Goal: Task Accomplishment & Management: Manage account settings

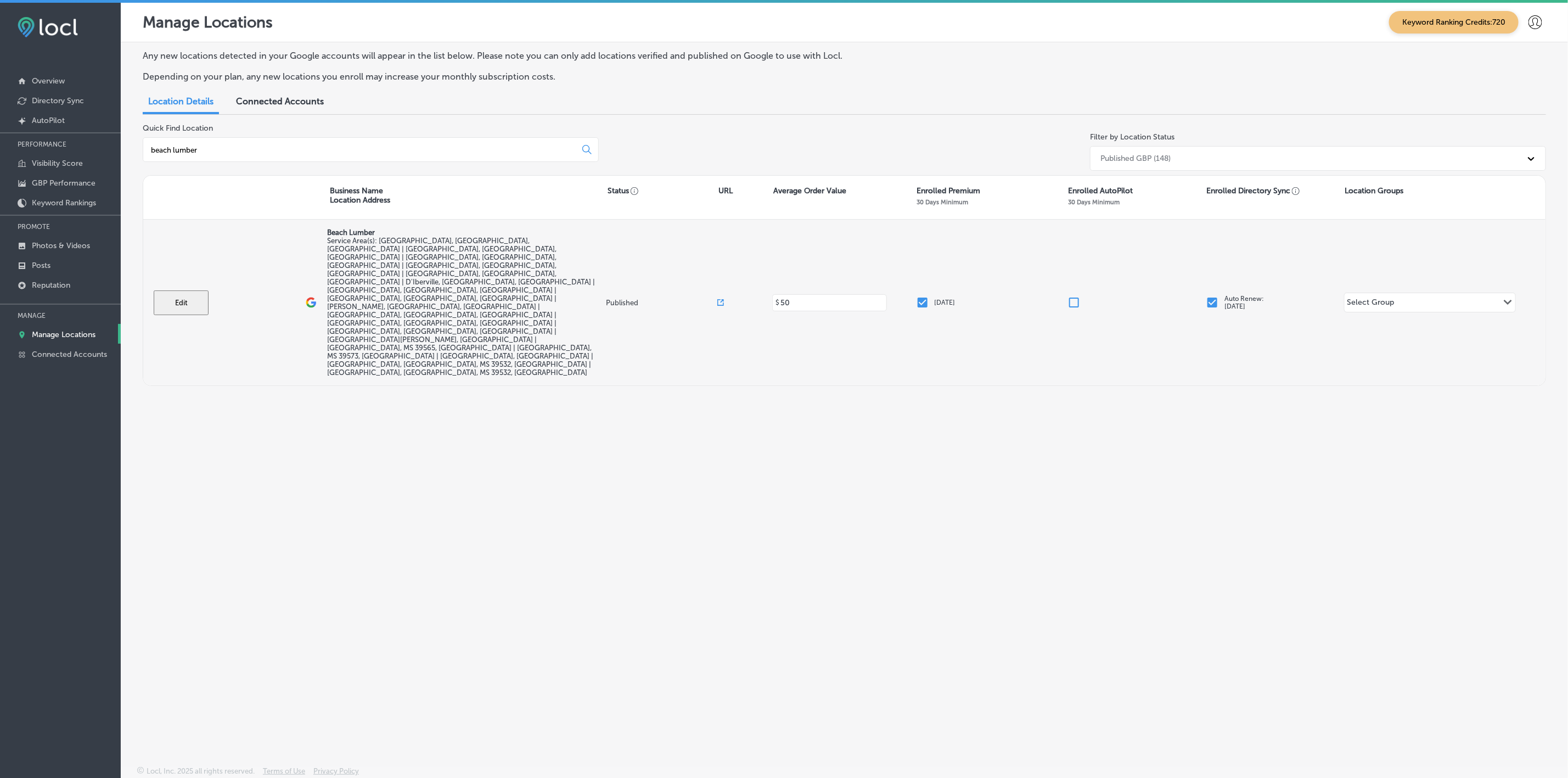
type input "beach lumber"
click at [173, 290] on button "Edit" at bounding box center [181, 302] width 55 height 24
select select "US"
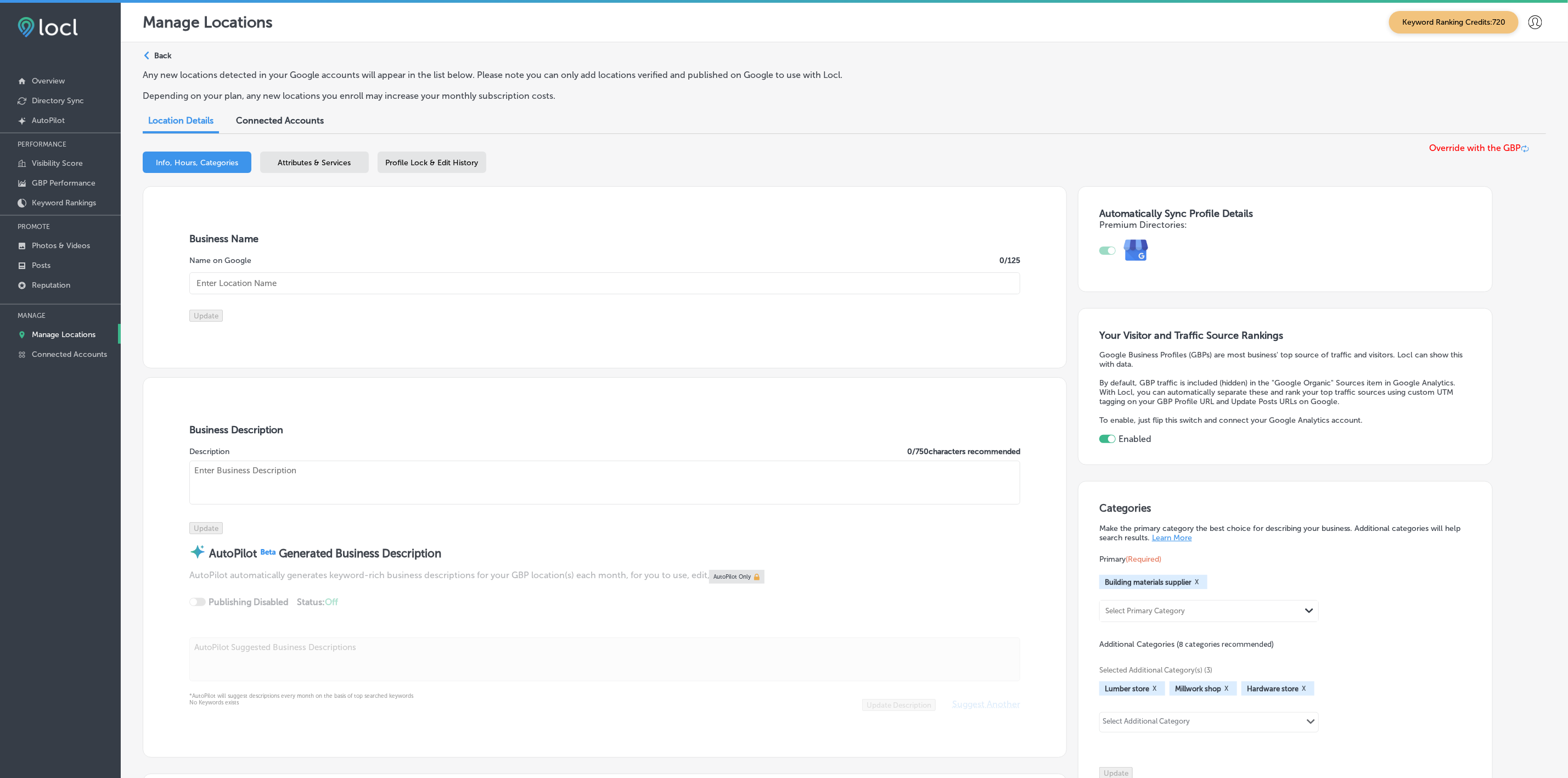
checkbox input "true"
type input "Beach Lumber"
type input "[STREET_ADDRESS]"
type input "[GEOGRAPHIC_DATA]"
type input "39560"
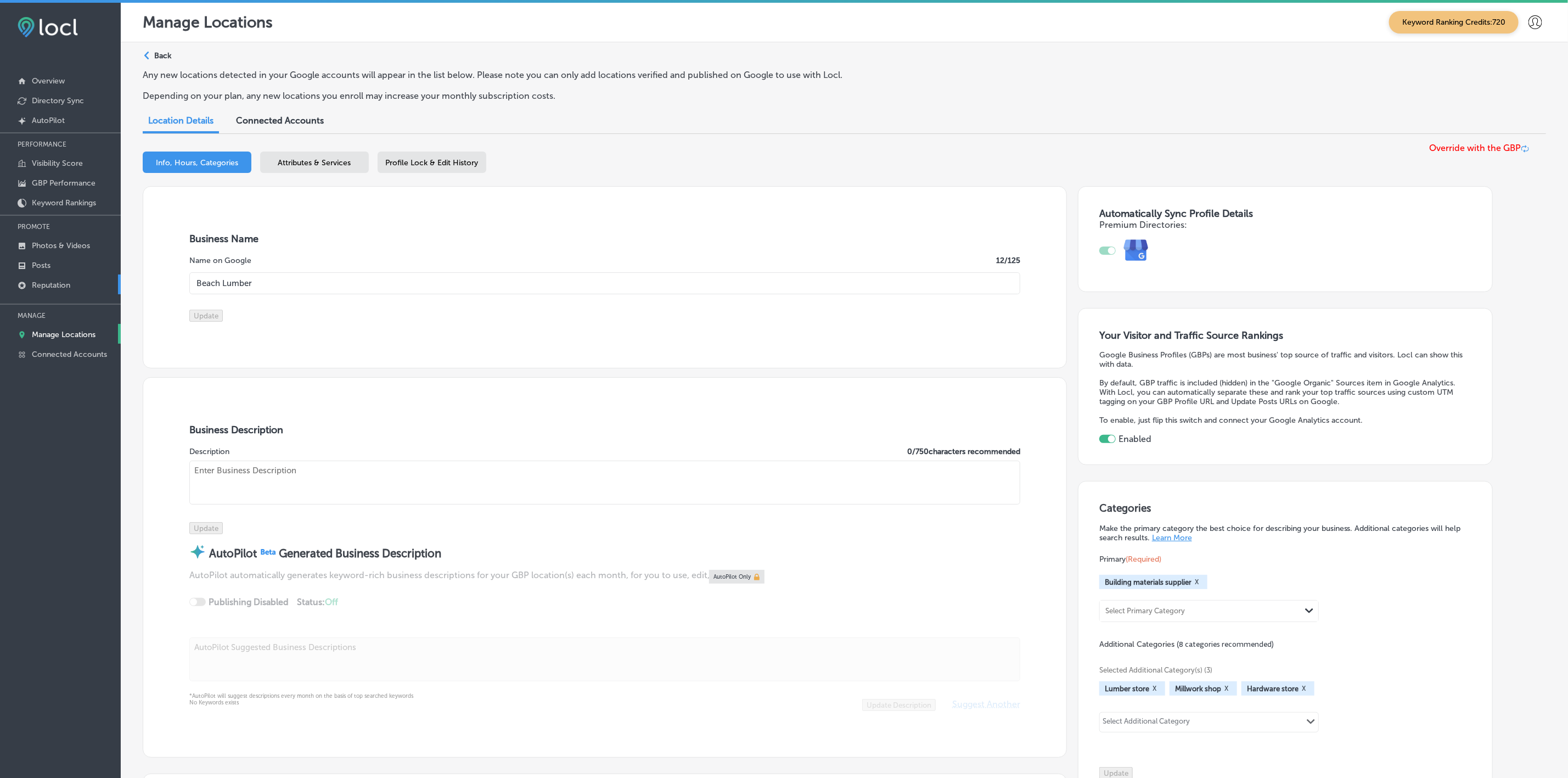
type input "US"
type input "[URL][DOMAIN_NAME]"
type textarea "Beach Lumber is a family-owned building material supplier located in [GEOGRAPHI…"
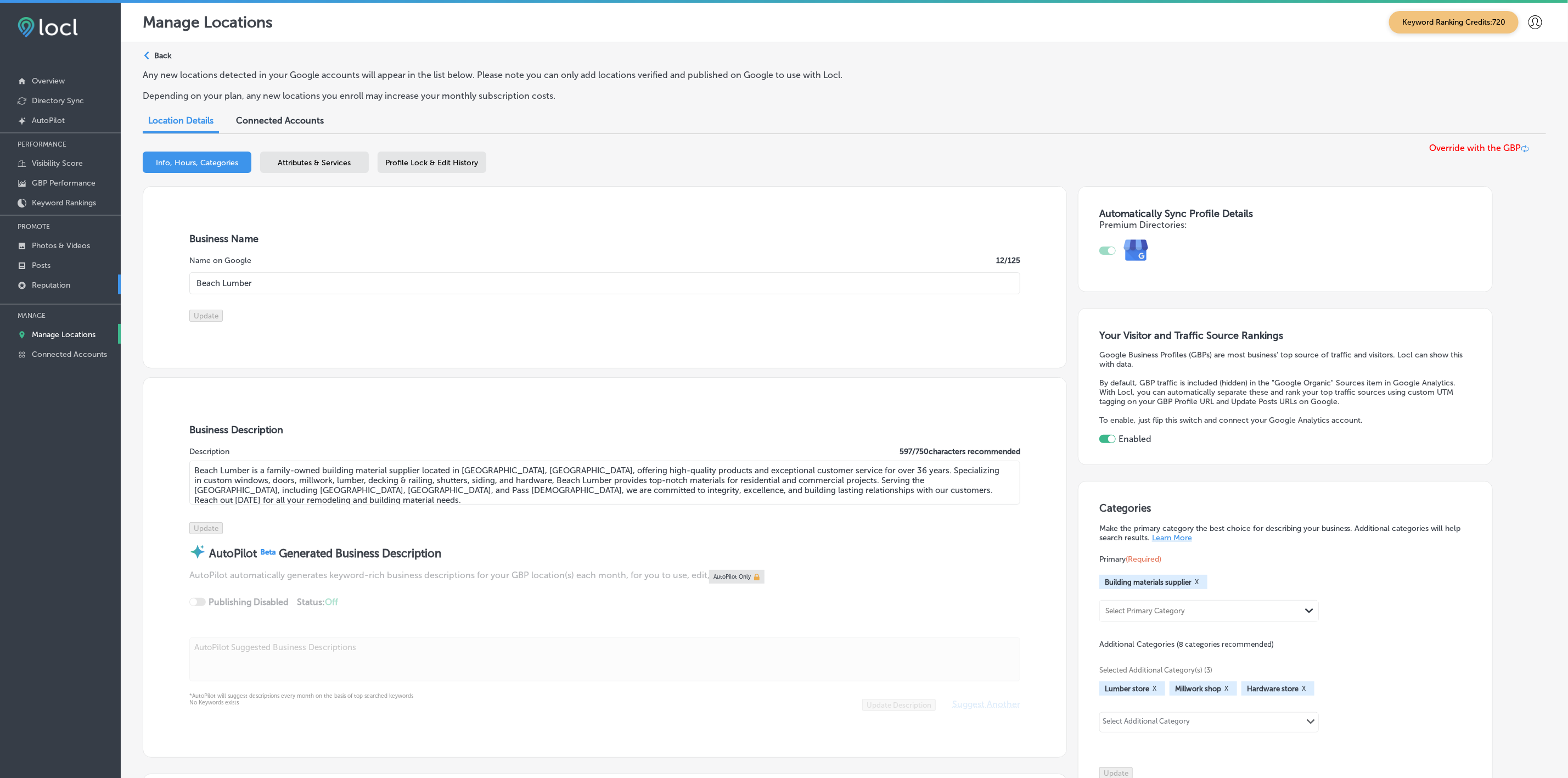
type input "[PHONE_NUMBER]"
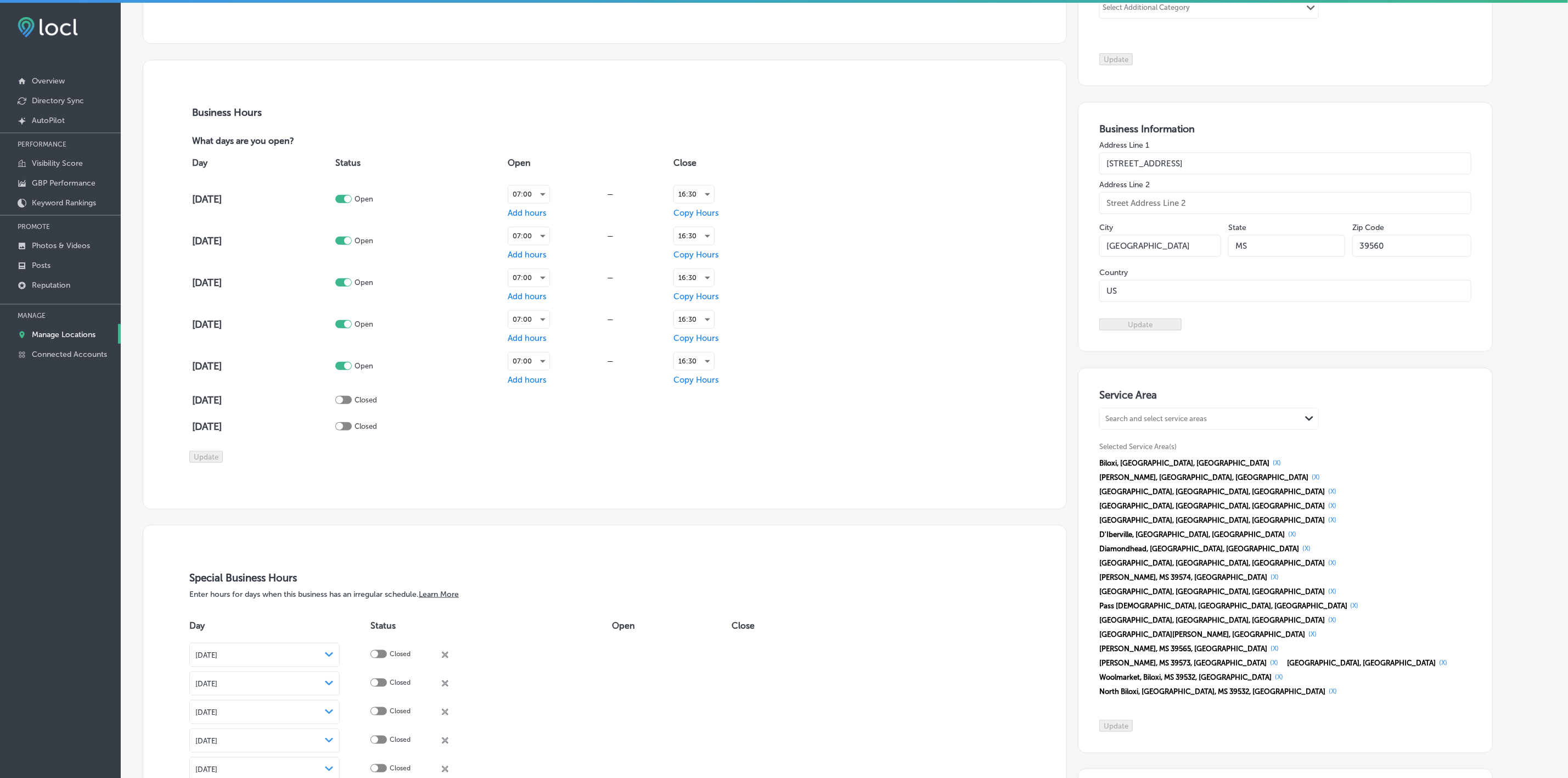
scroll to position [741, 0]
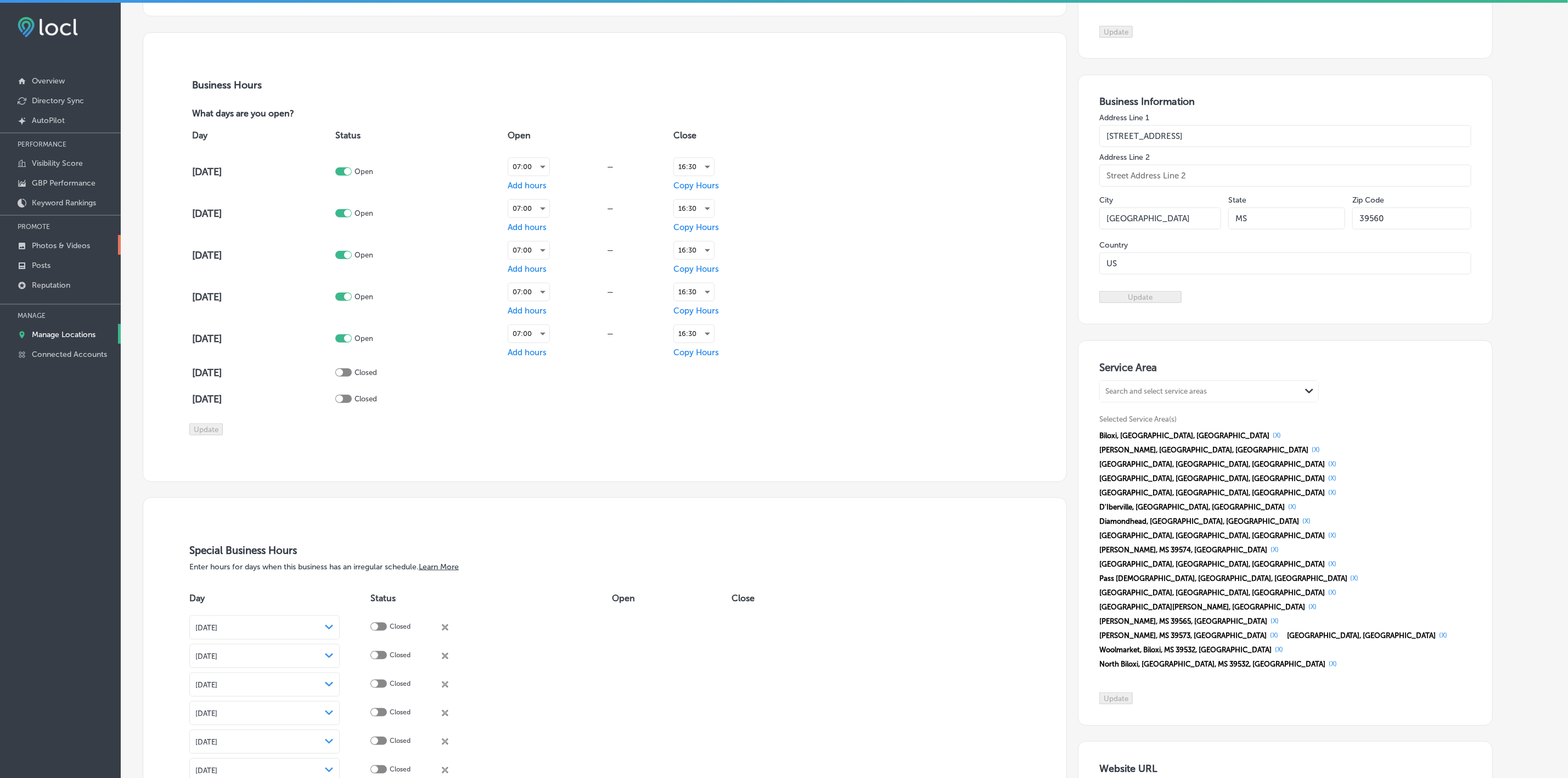
click at [50, 247] on p "Photos & Videos" at bounding box center [61, 245] width 58 height 9
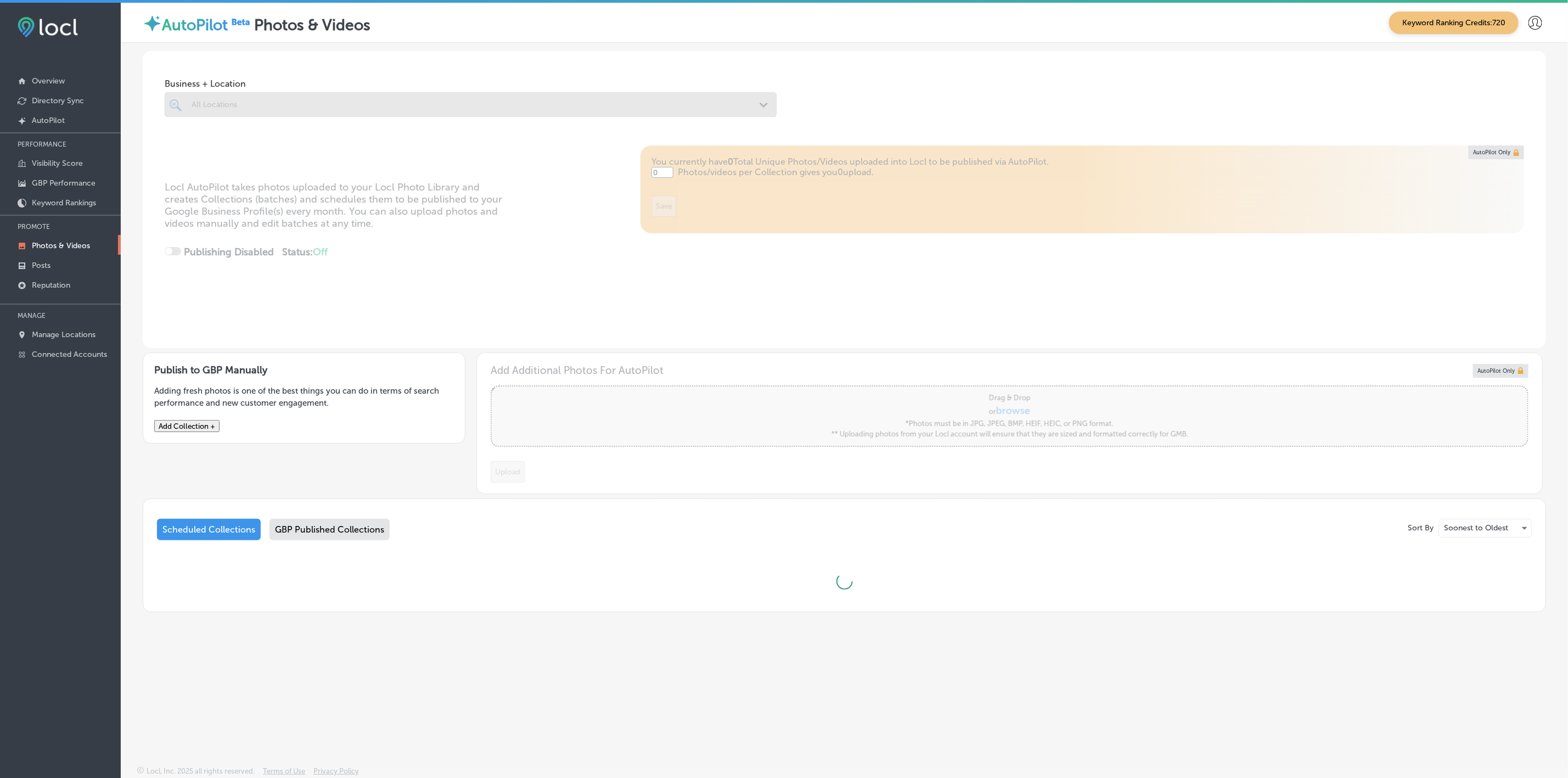
type input "5"
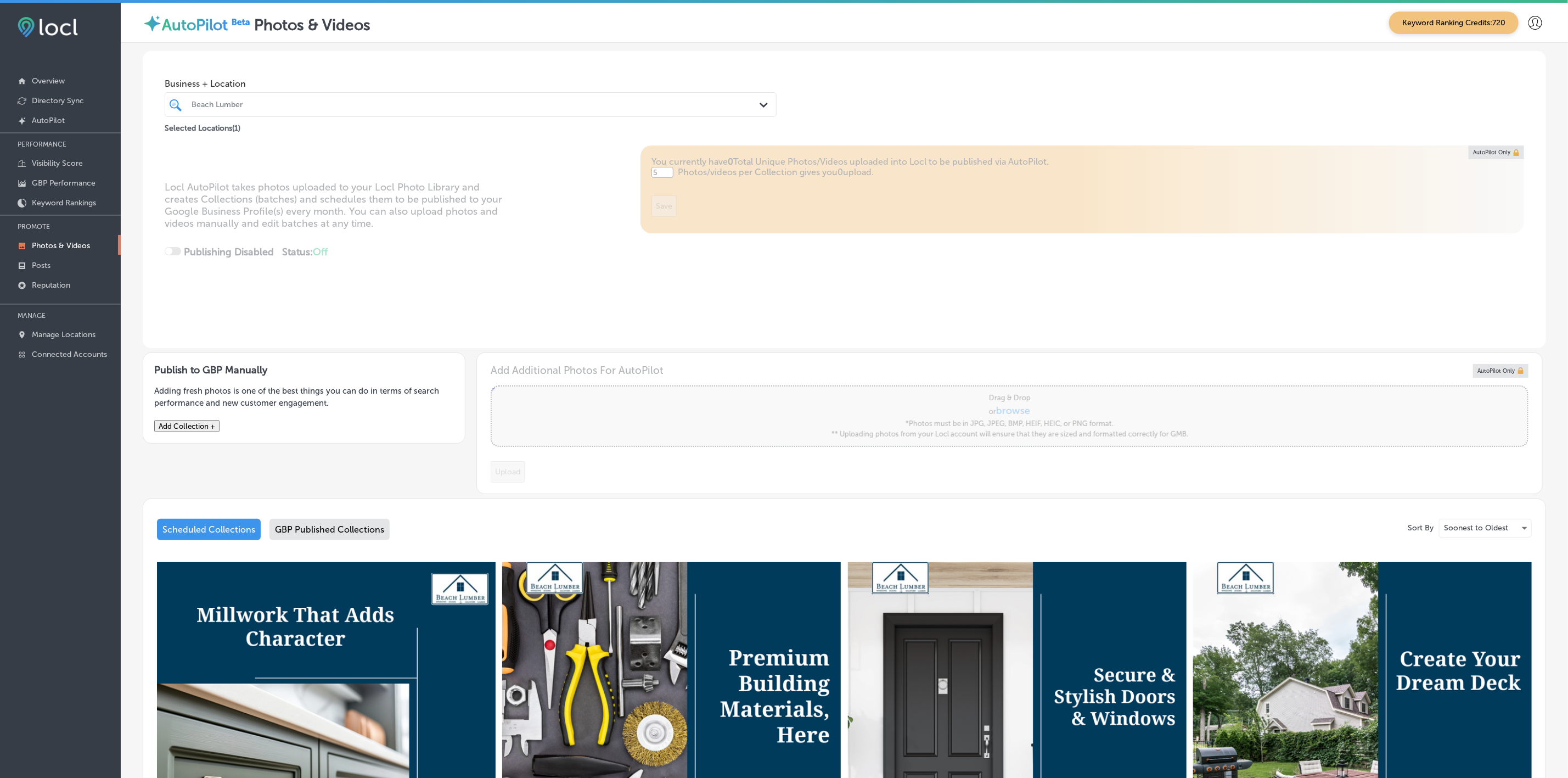
click at [319, 534] on div "GBP Published Collections" at bounding box center [329, 529] width 120 height 21
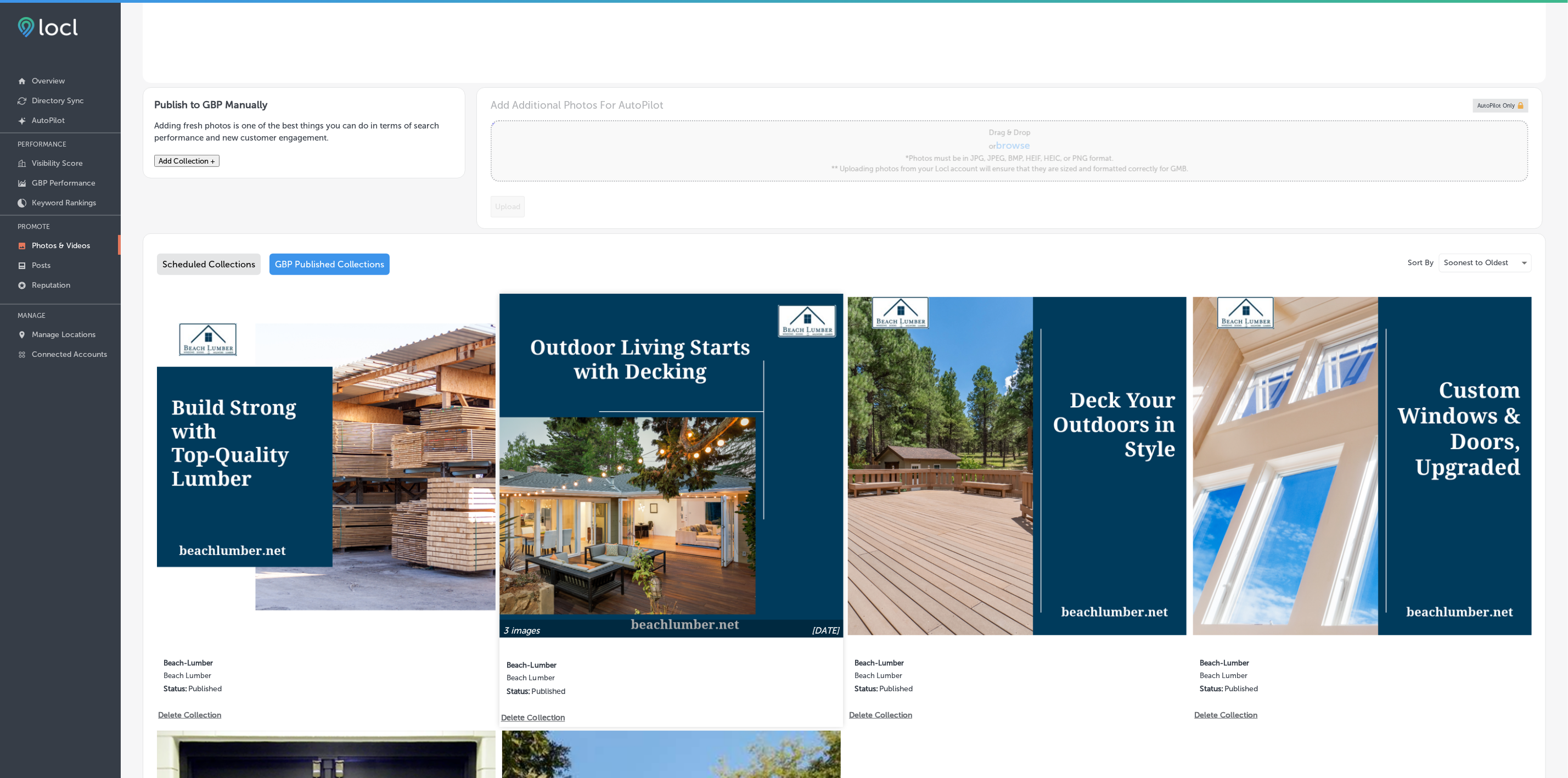
scroll to position [411, 0]
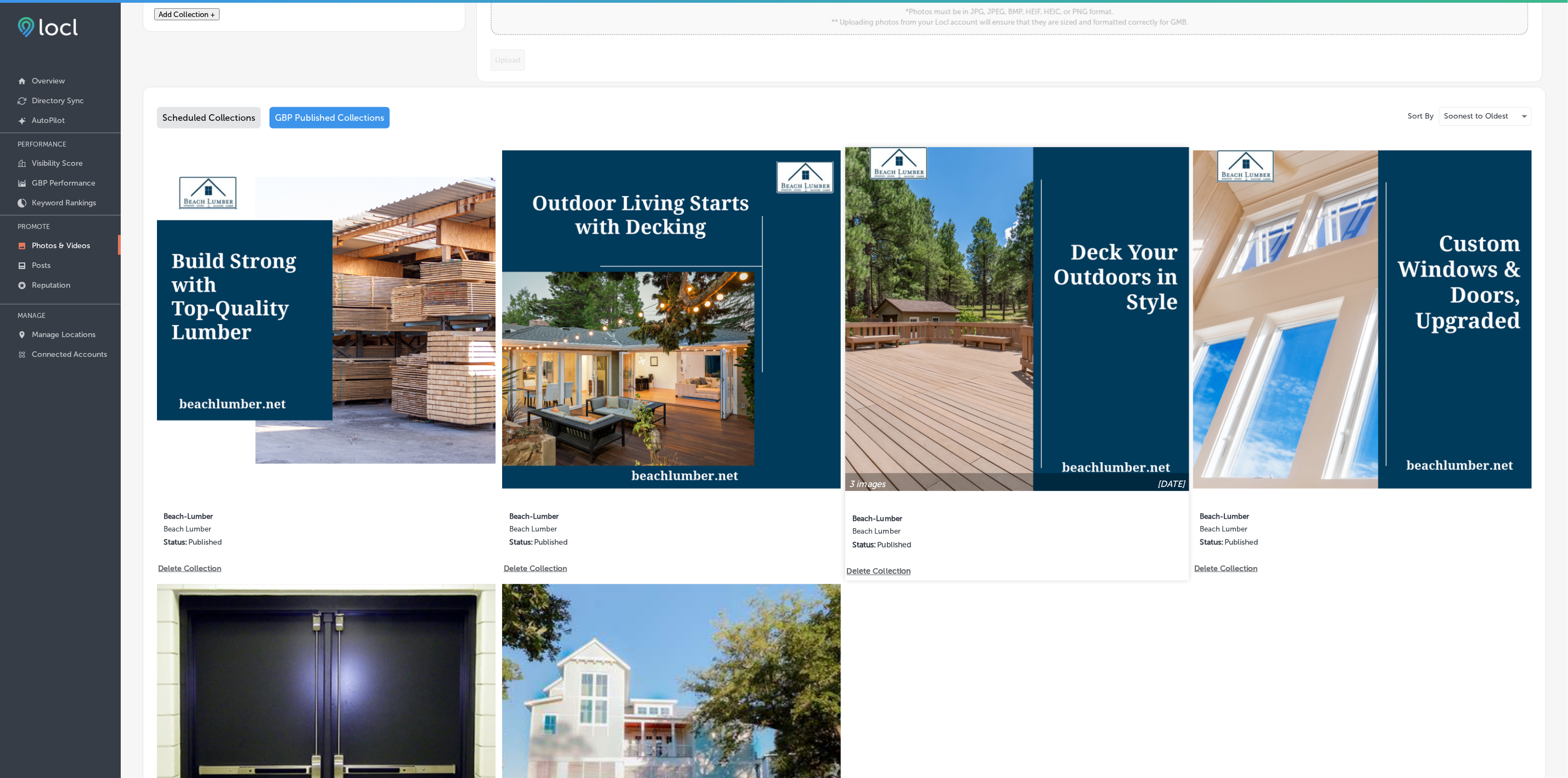
click at [1085, 340] on img at bounding box center [1016, 318] width 343 height 343
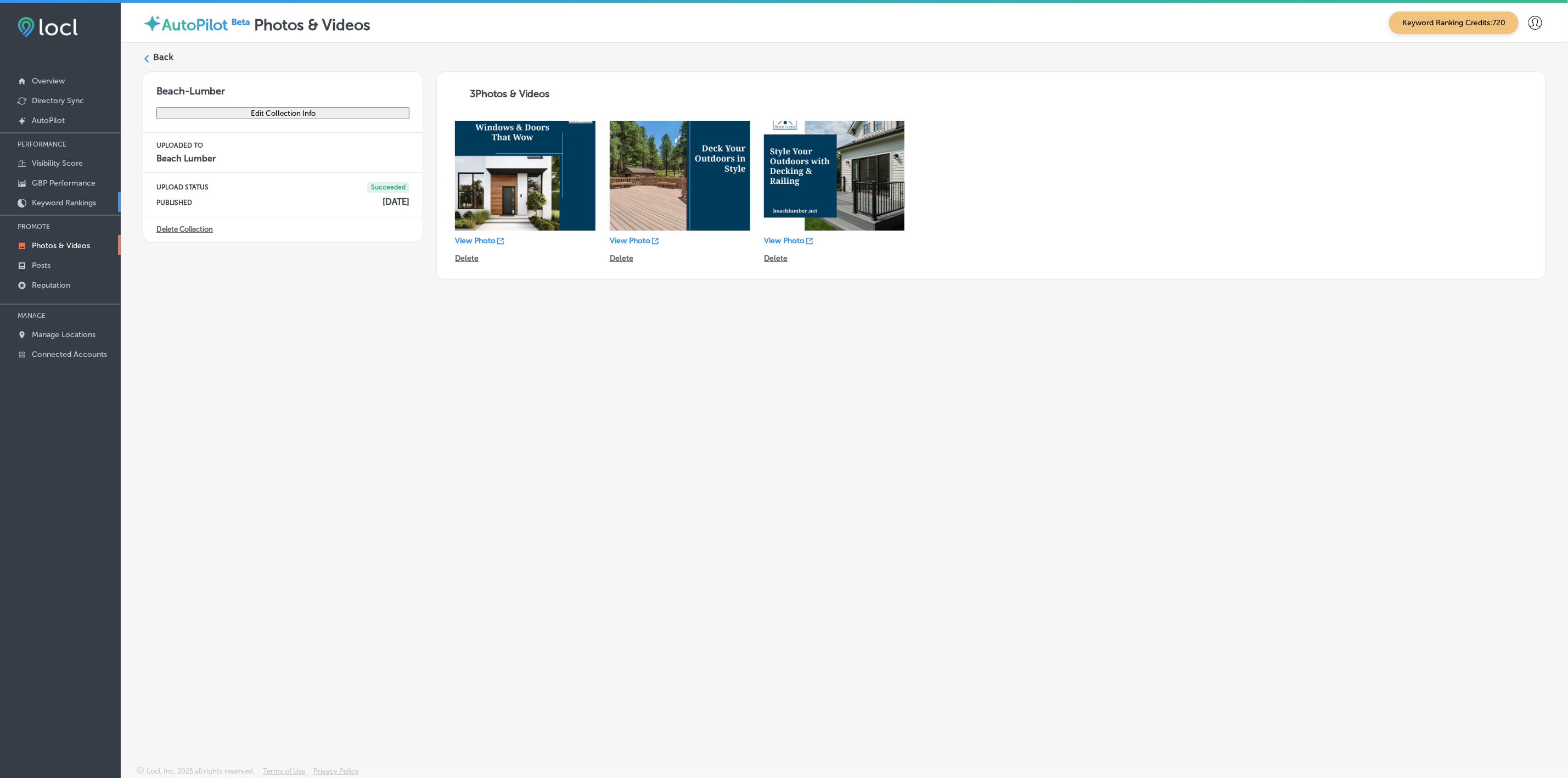
drag, startPoint x: 145, startPoint y: 60, endPoint x: 11, endPoint y: 200, distance: 193.8
click at [145, 60] on polygon at bounding box center [146, 59] width 5 height 8
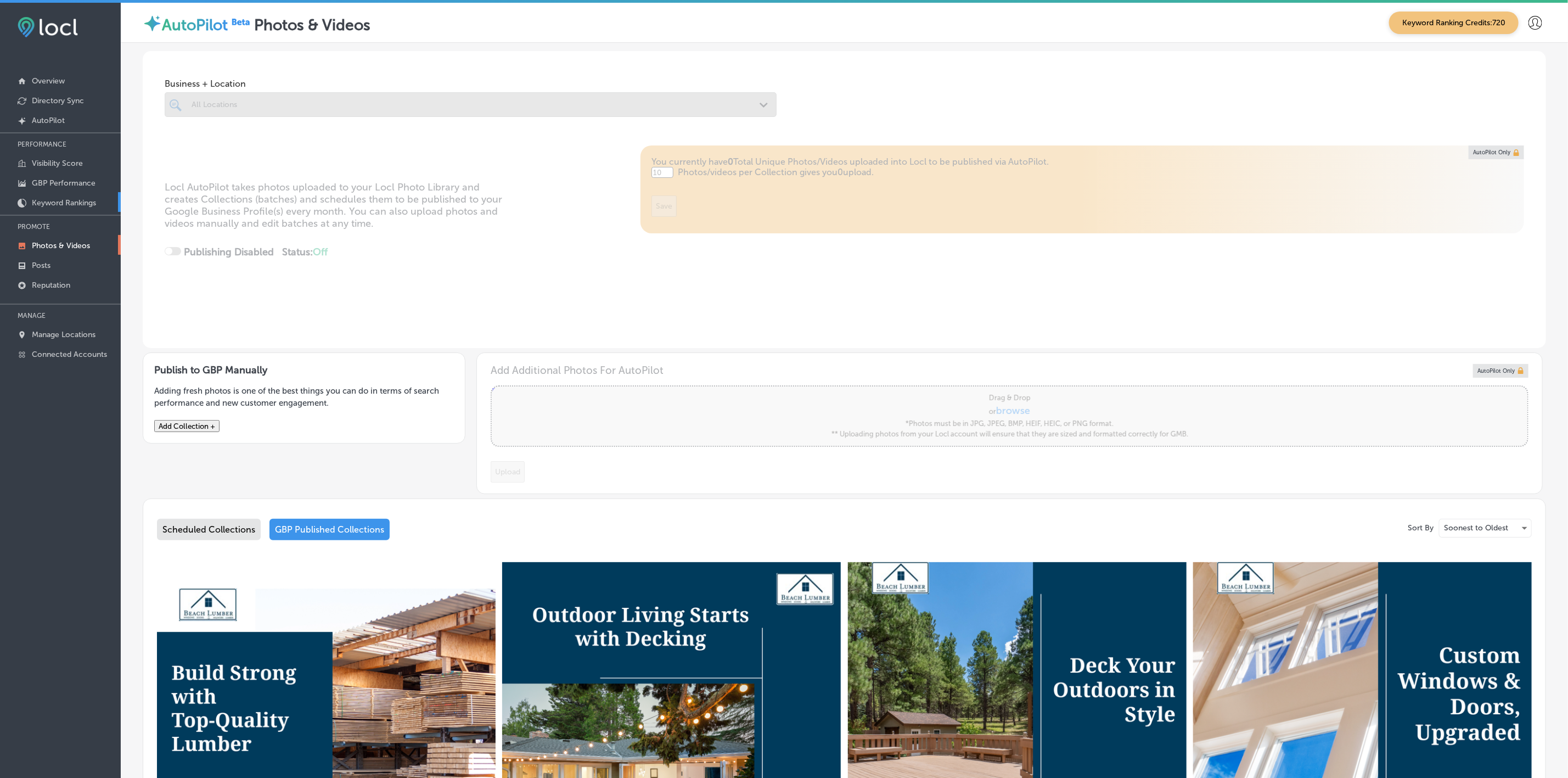
type input "5"
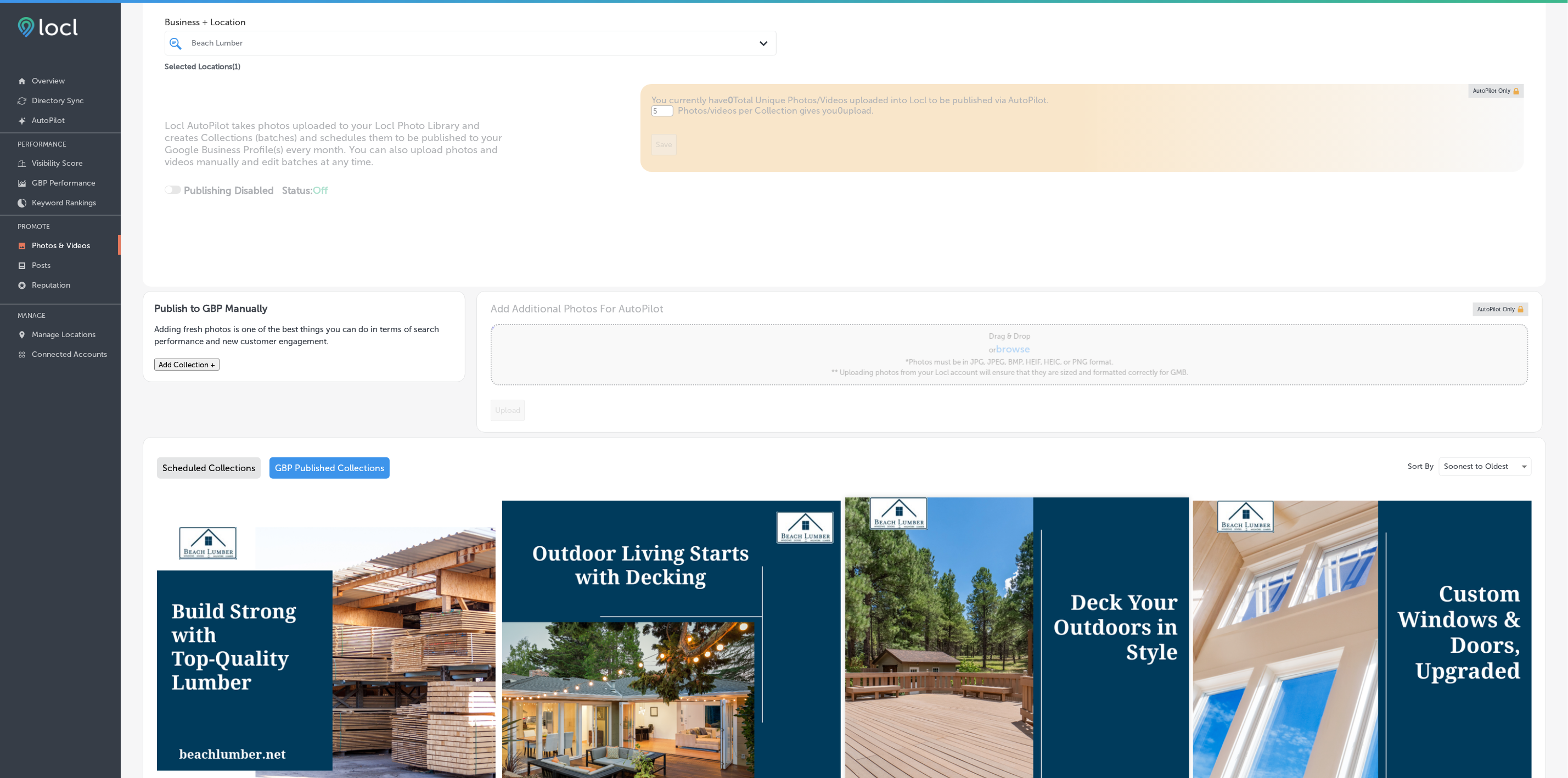
scroll to position [329, 0]
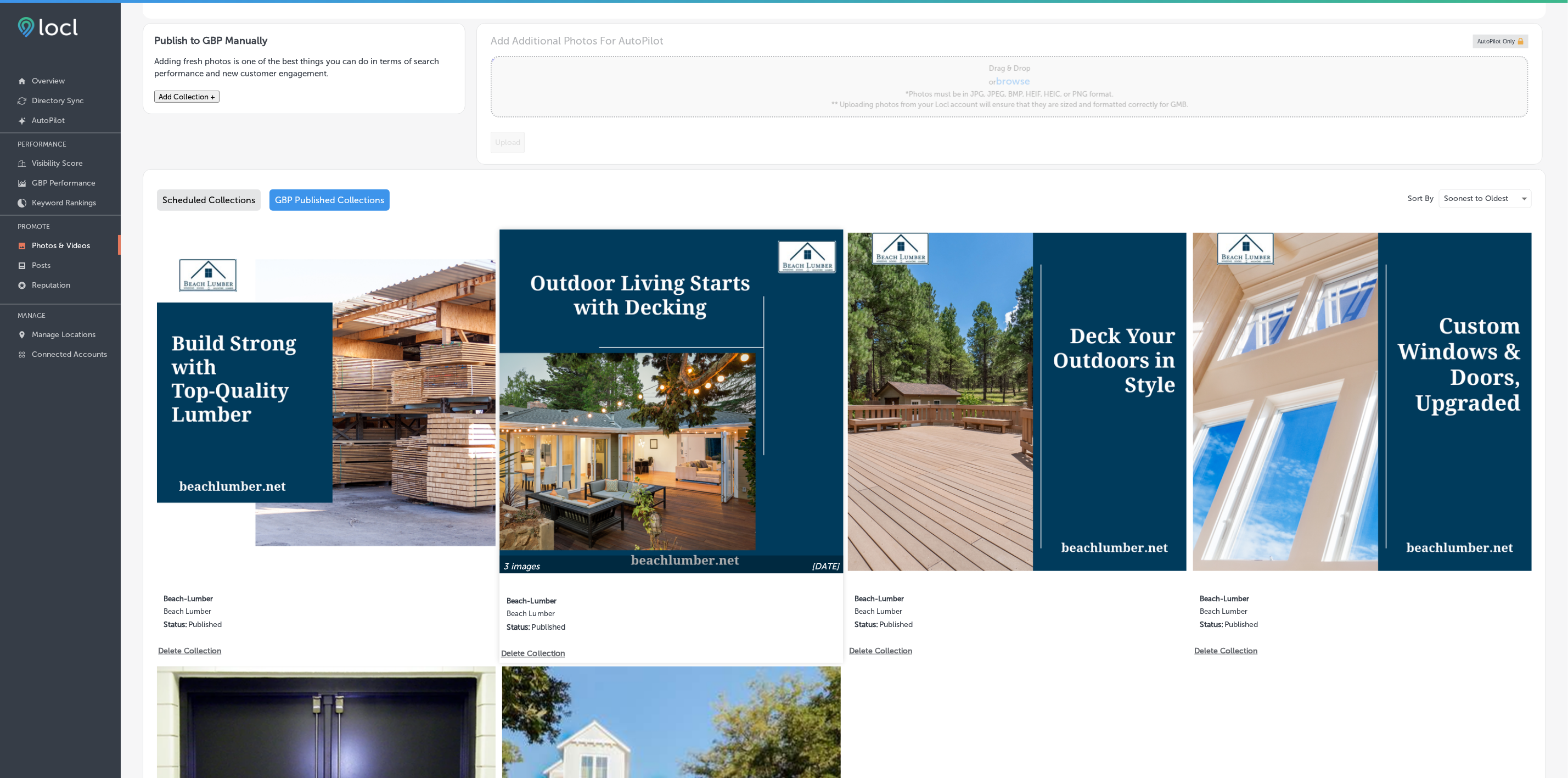
click at [568, 405] on img at bounding box center [671, 401] width 343 height 343
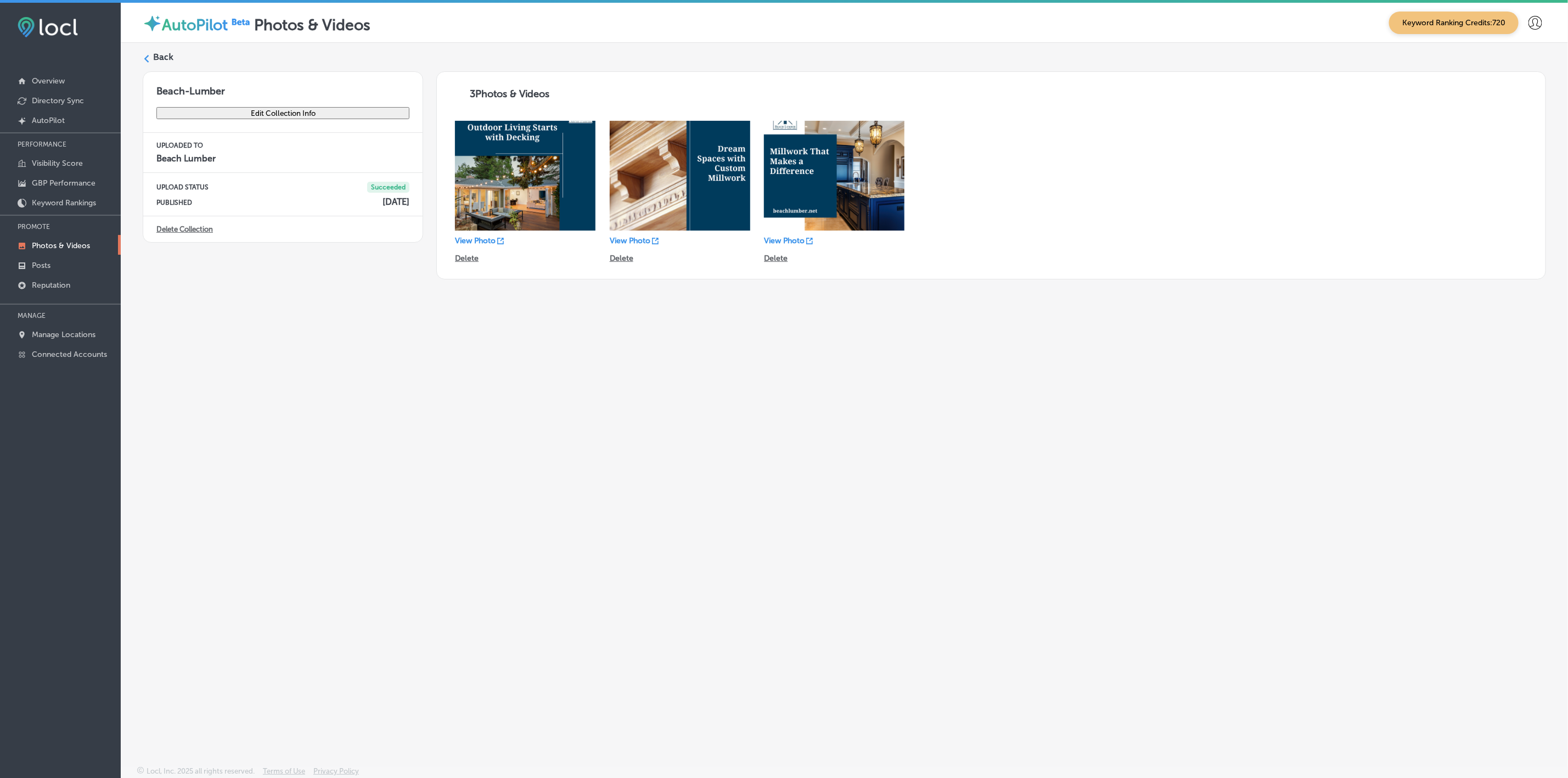
click at [153, 58] on label "Back" at bounding box center [163, 57] width 21 height 12
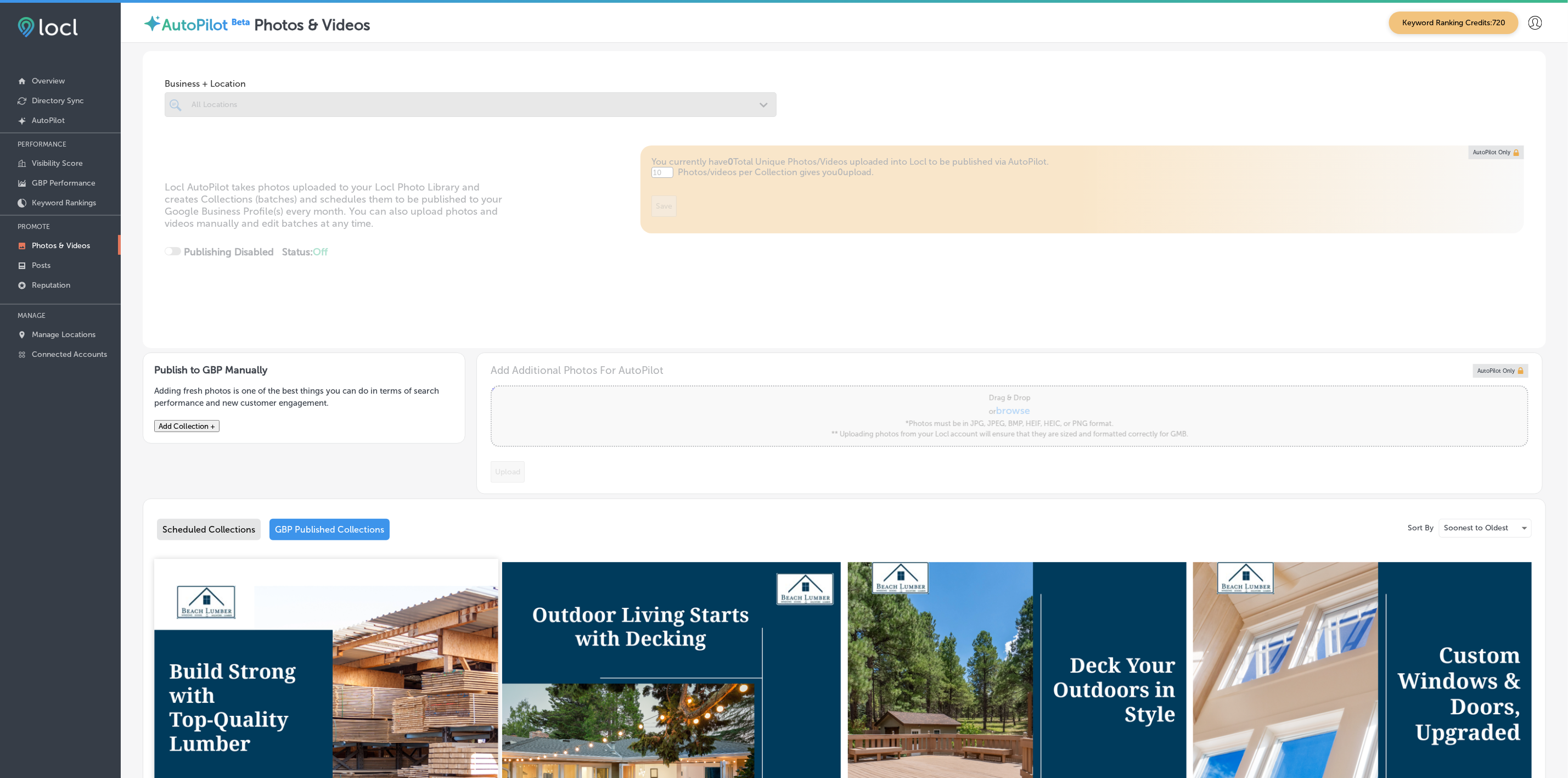
type input "5"
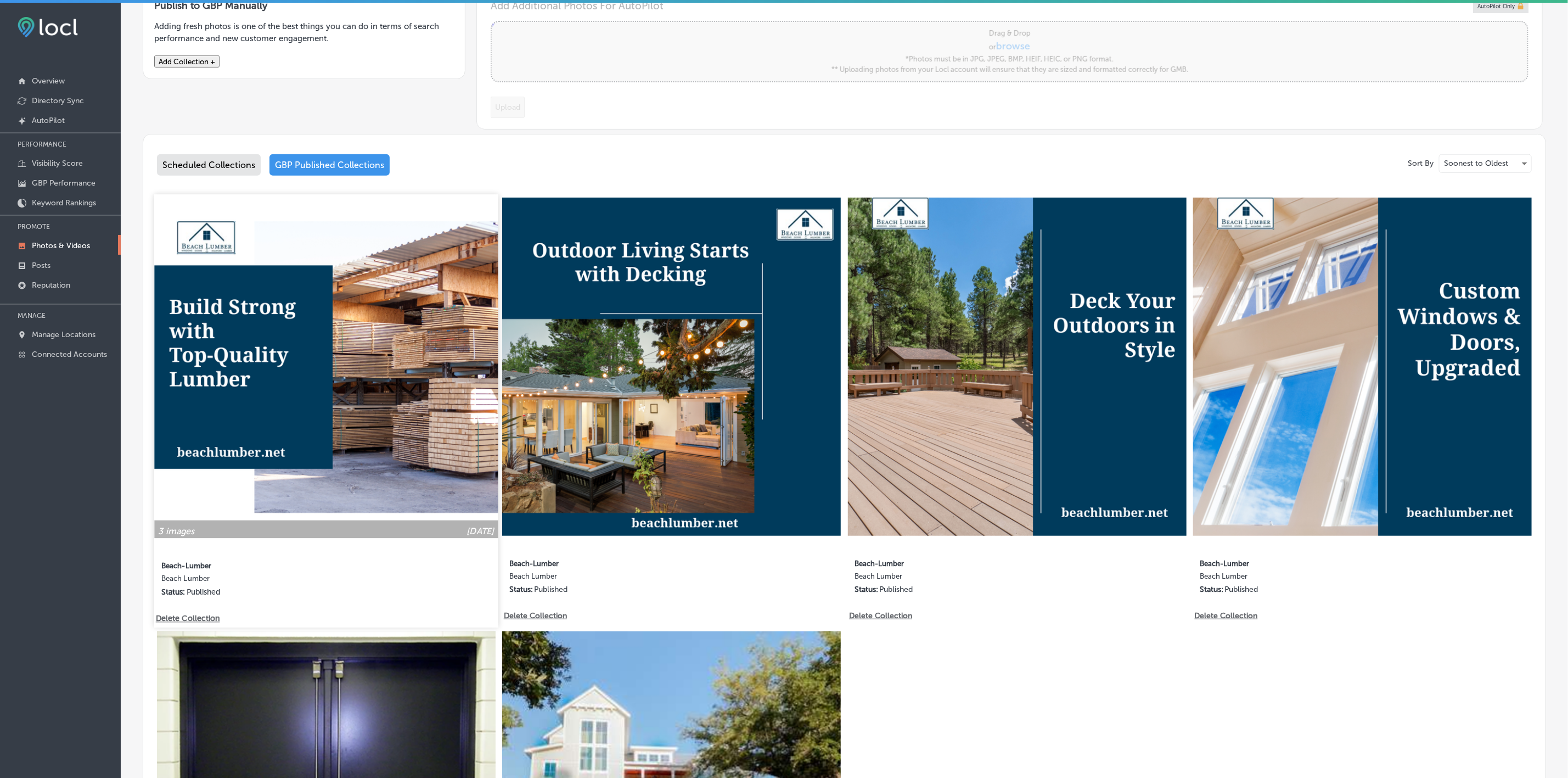
scroll to position [411, 0]
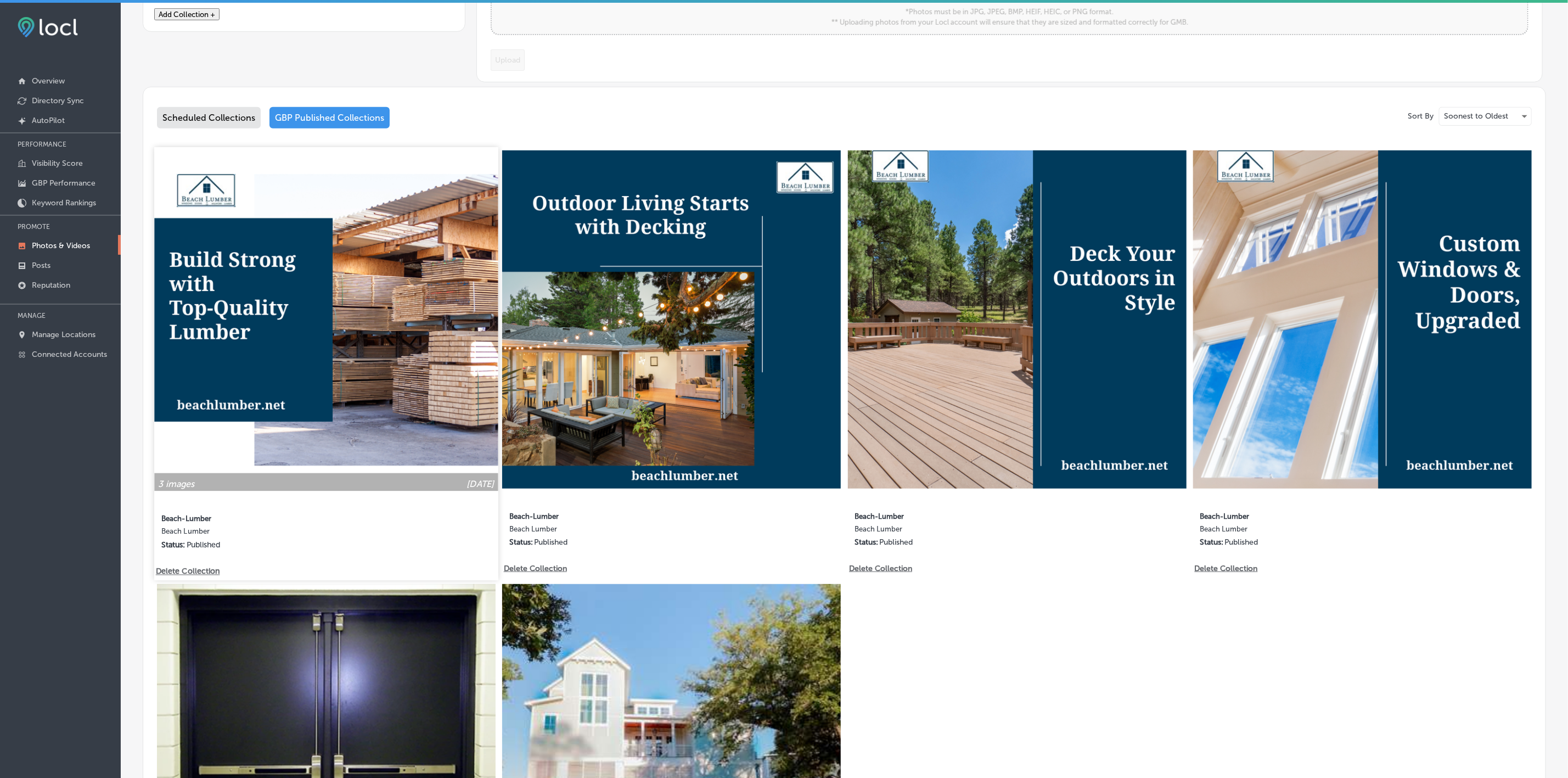
click at [311, 290] on img at bounding box center [325, 318] width 343 height 343
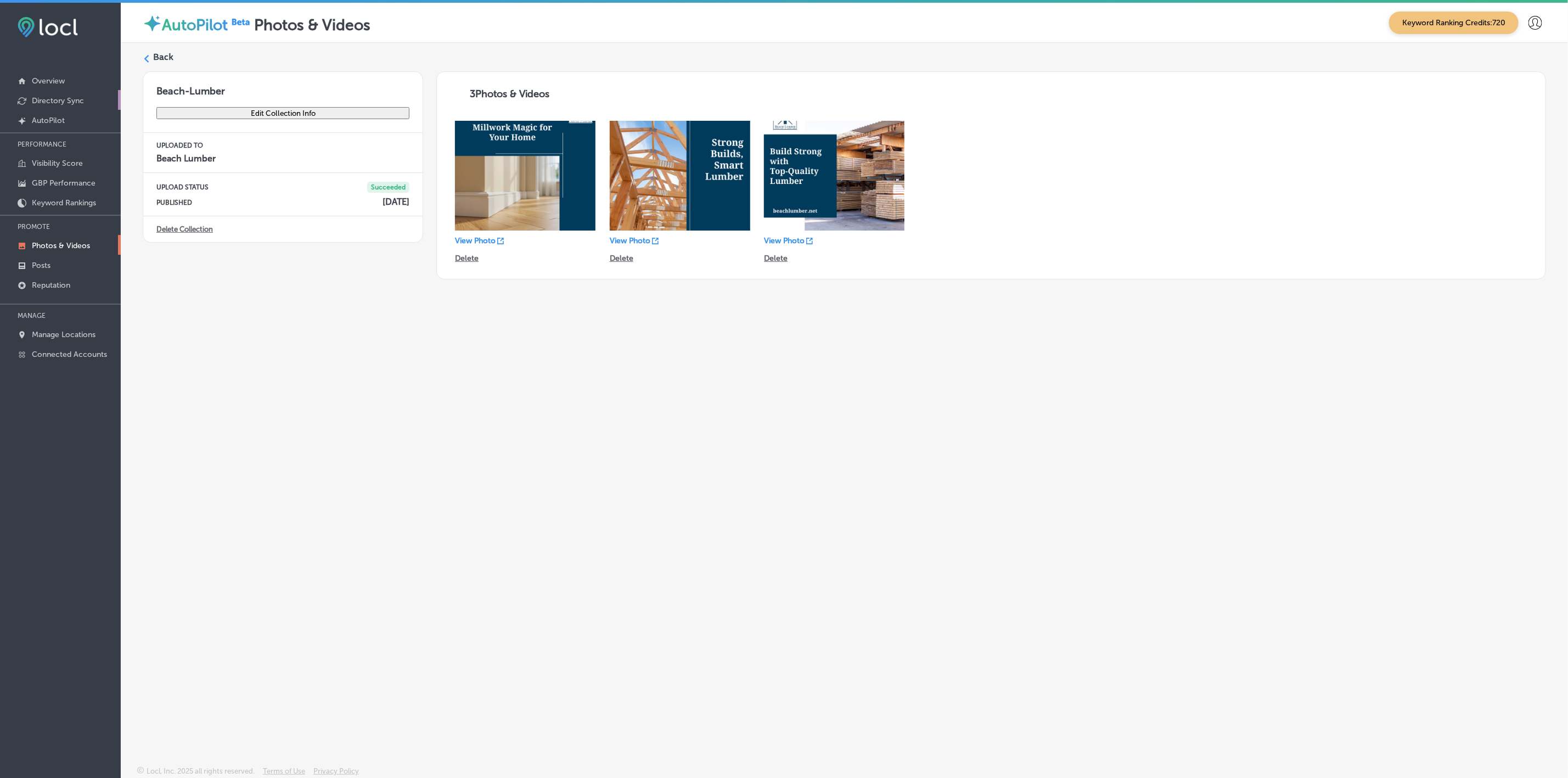
click at [51, 101] on p "Directory Sync" at bounding box center [58, 101] width 52 height 9
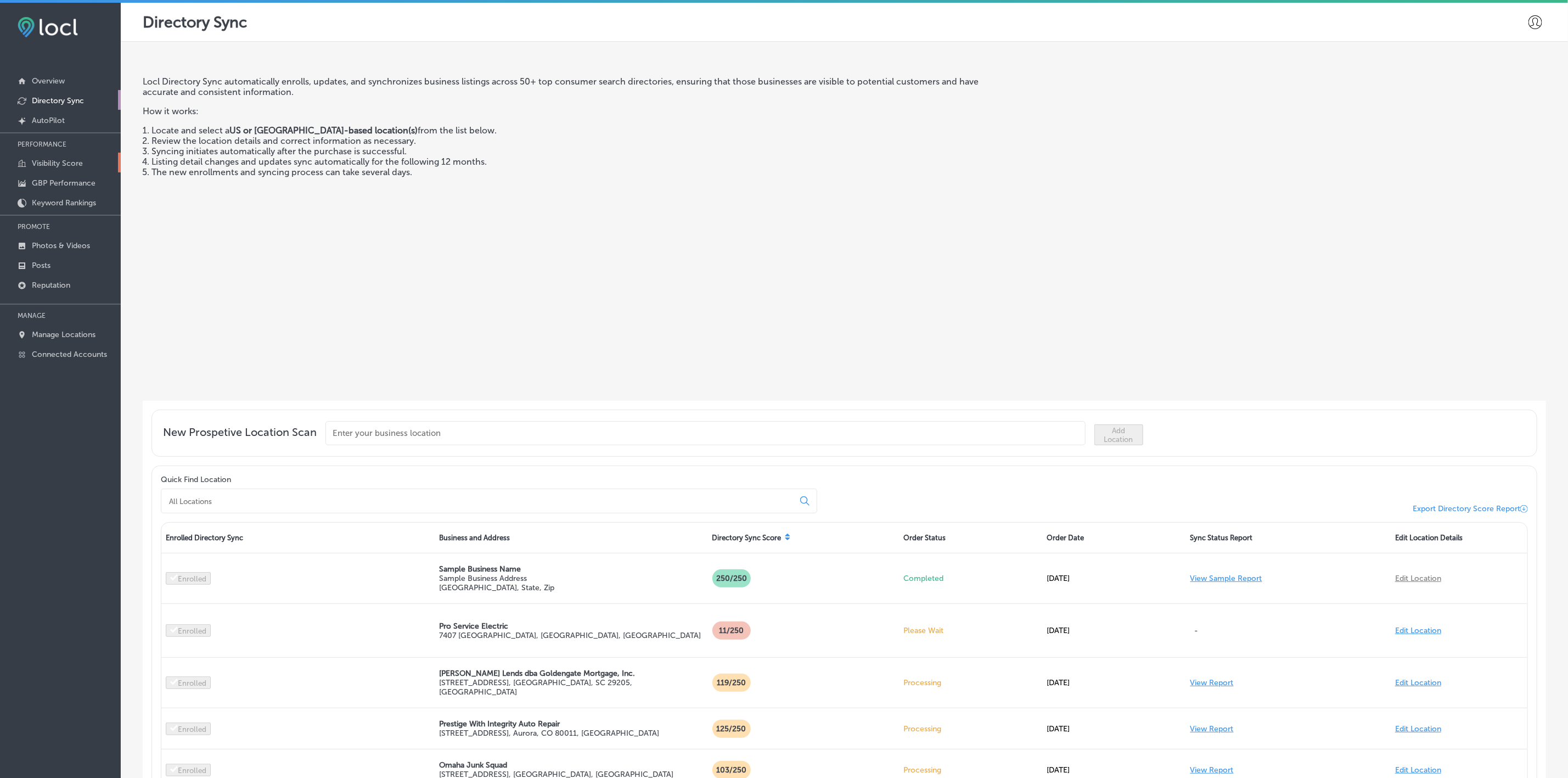
click at [68, 160] on p "Visibility Score" at bounding box center [57, 163] width 51 height 9
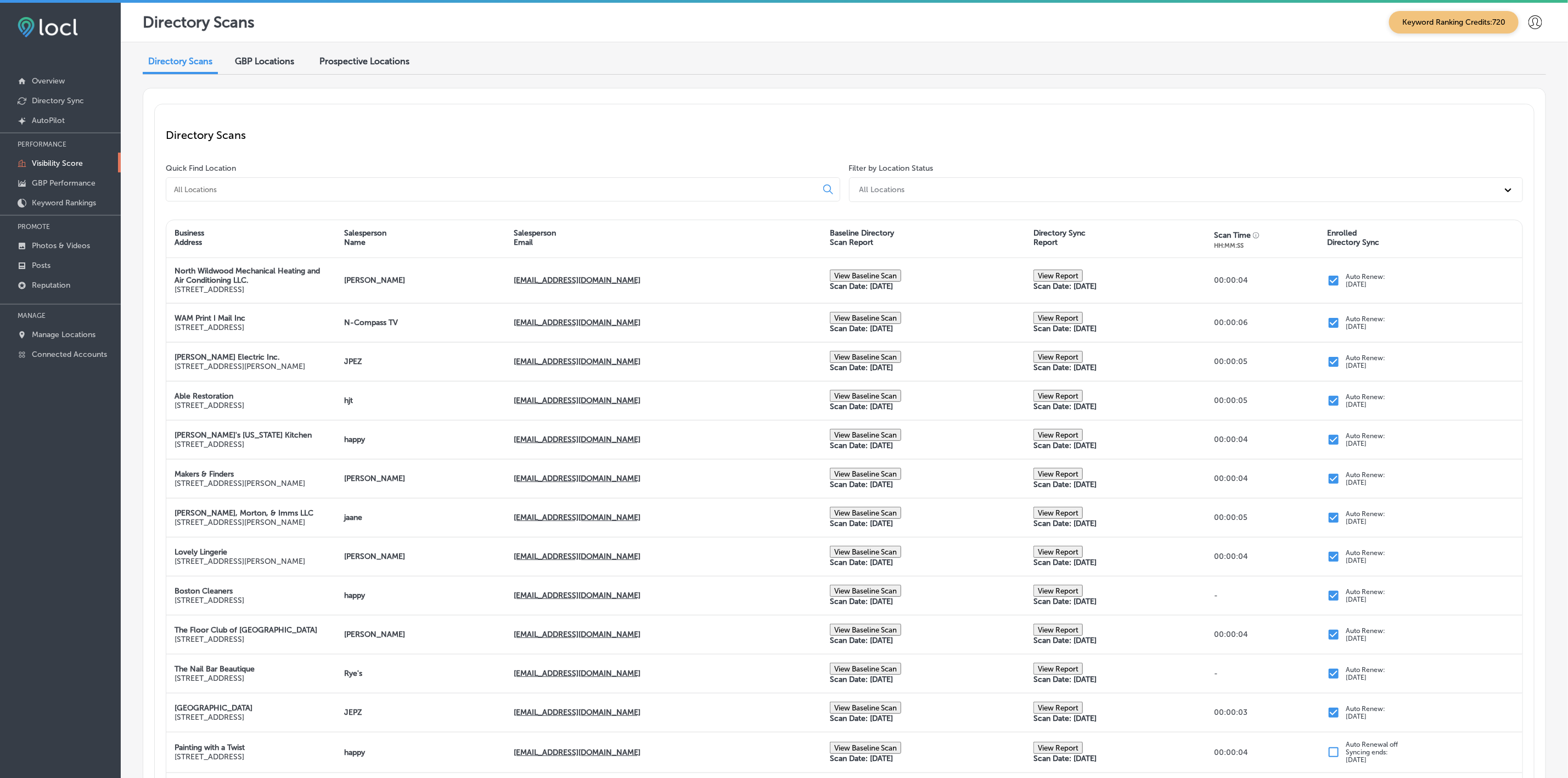
click at [354, 193] on input at bounding box center [493, 189] width 641 height 10
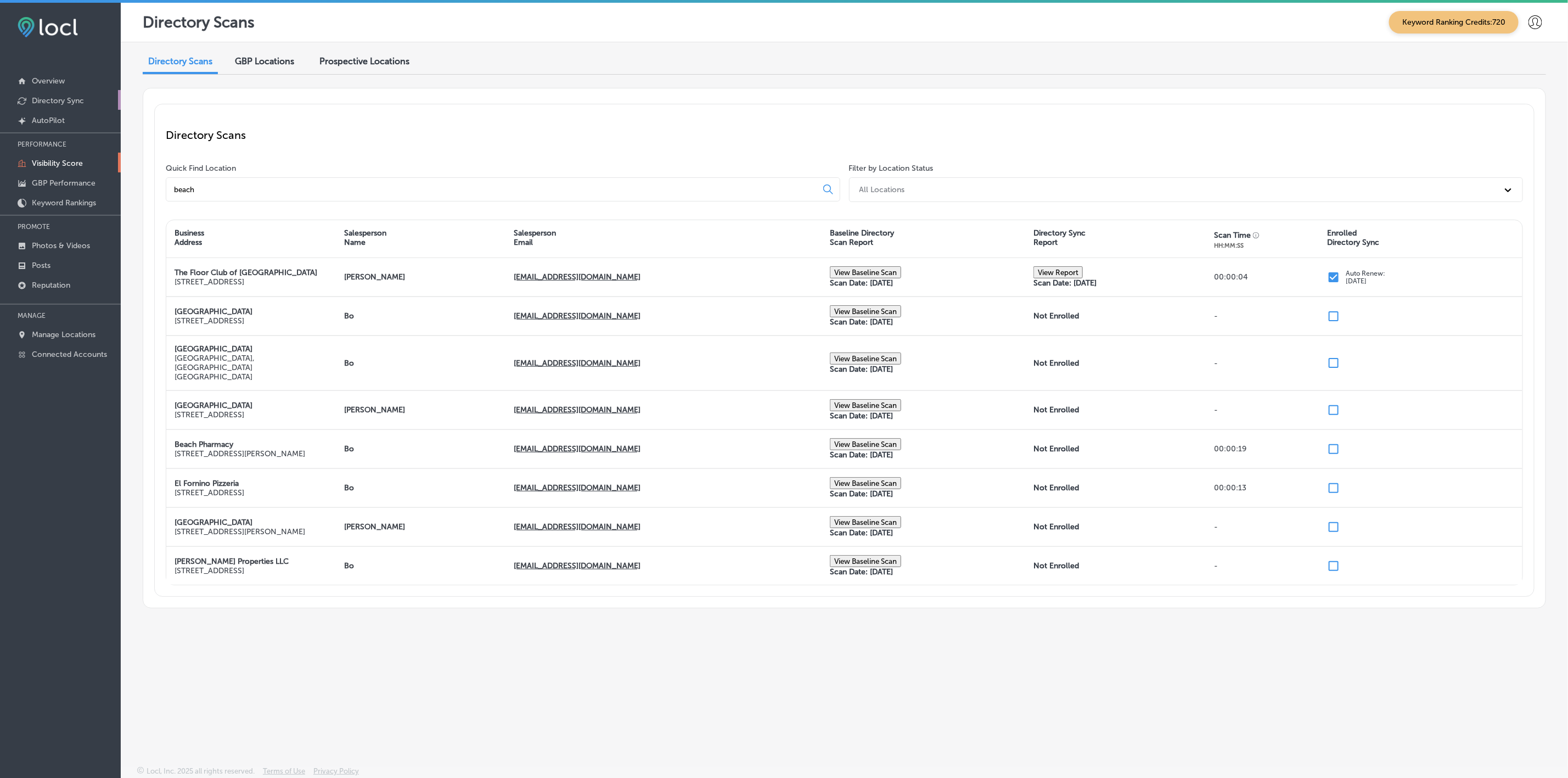
type input "beach"
click at [66, 102] on p "Directory Sync" at bounding box center [58, 101] width 52 height 9
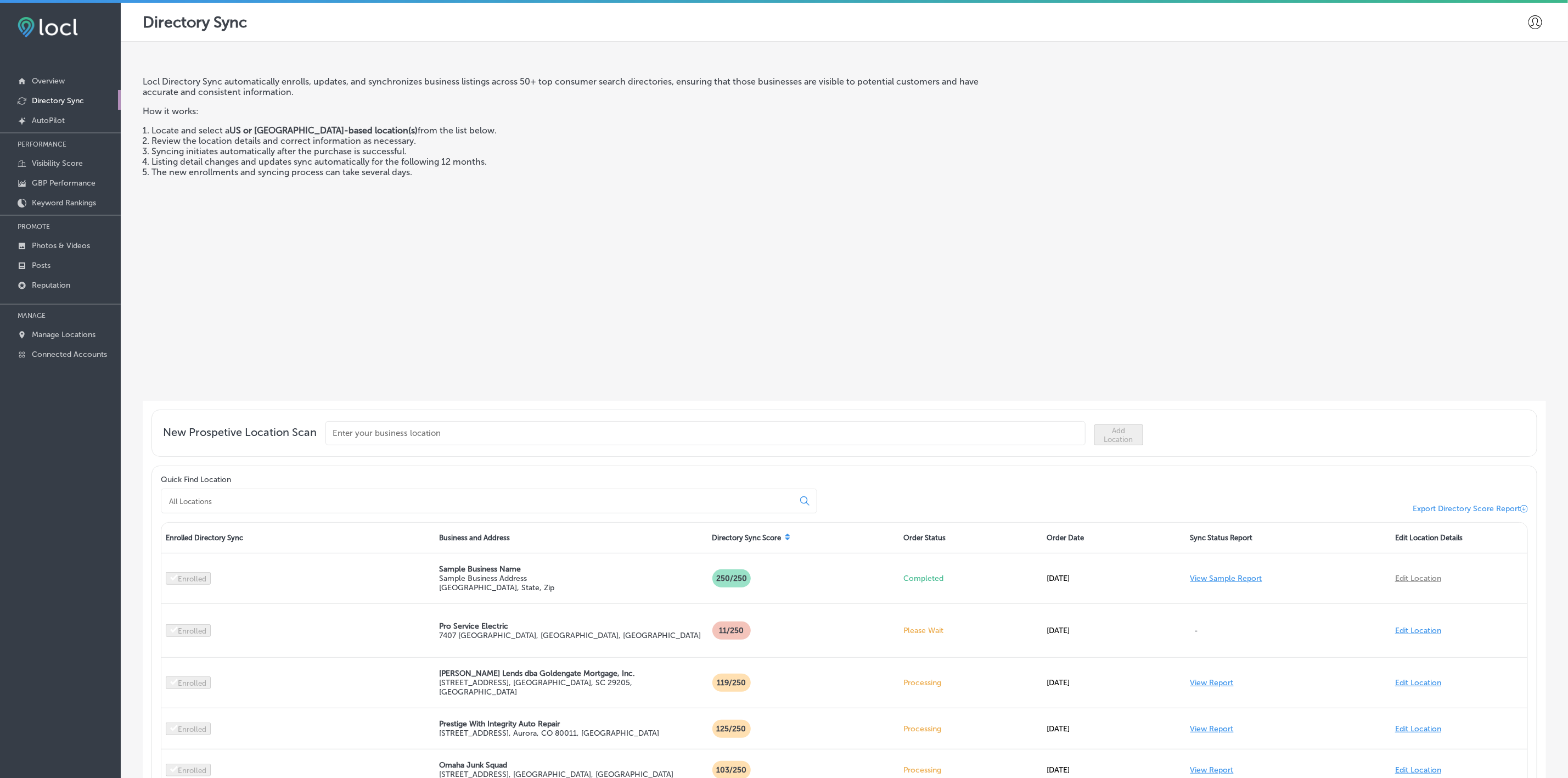
click at [451, 431] on input "text" at bounding box center [705, 433] width 760 height 24
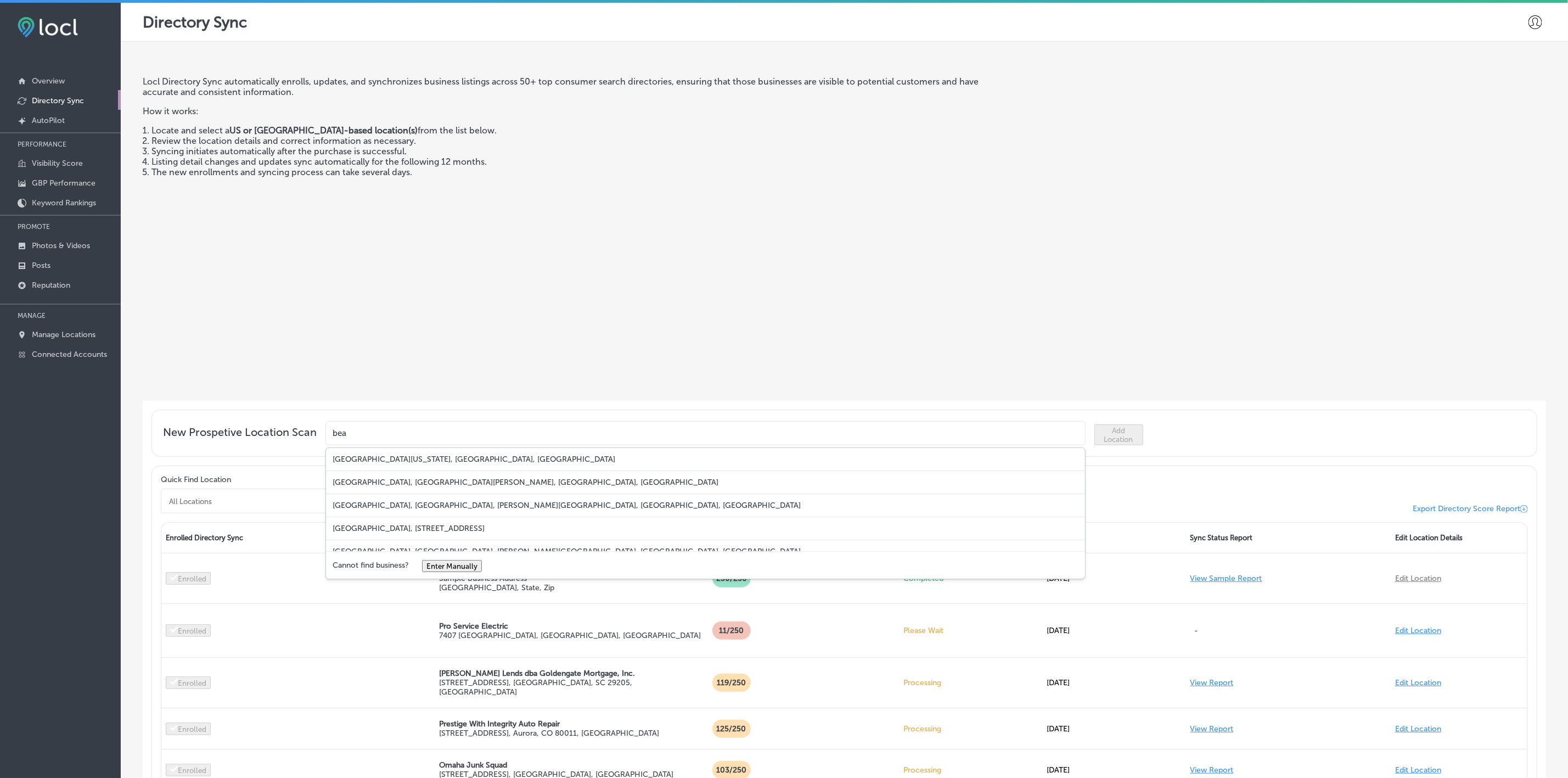
type input "Beach Lumber"
click at [601, 349] on div "Locl Directory Sync automatically enrolls, updates, and synchronizes business l…" at bounding box center [561, 234] width 837 height 316
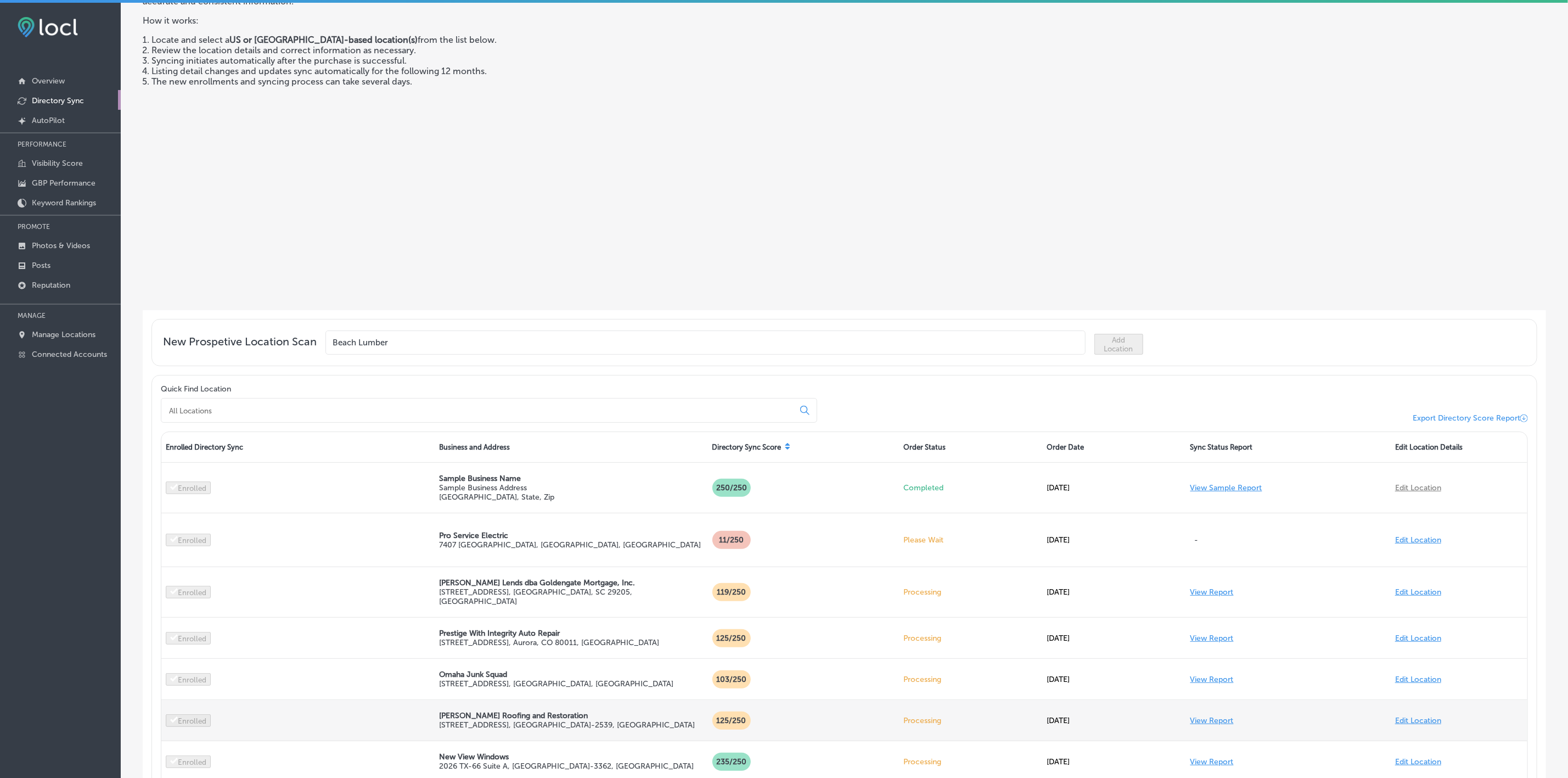
scroll to position [82, 0]
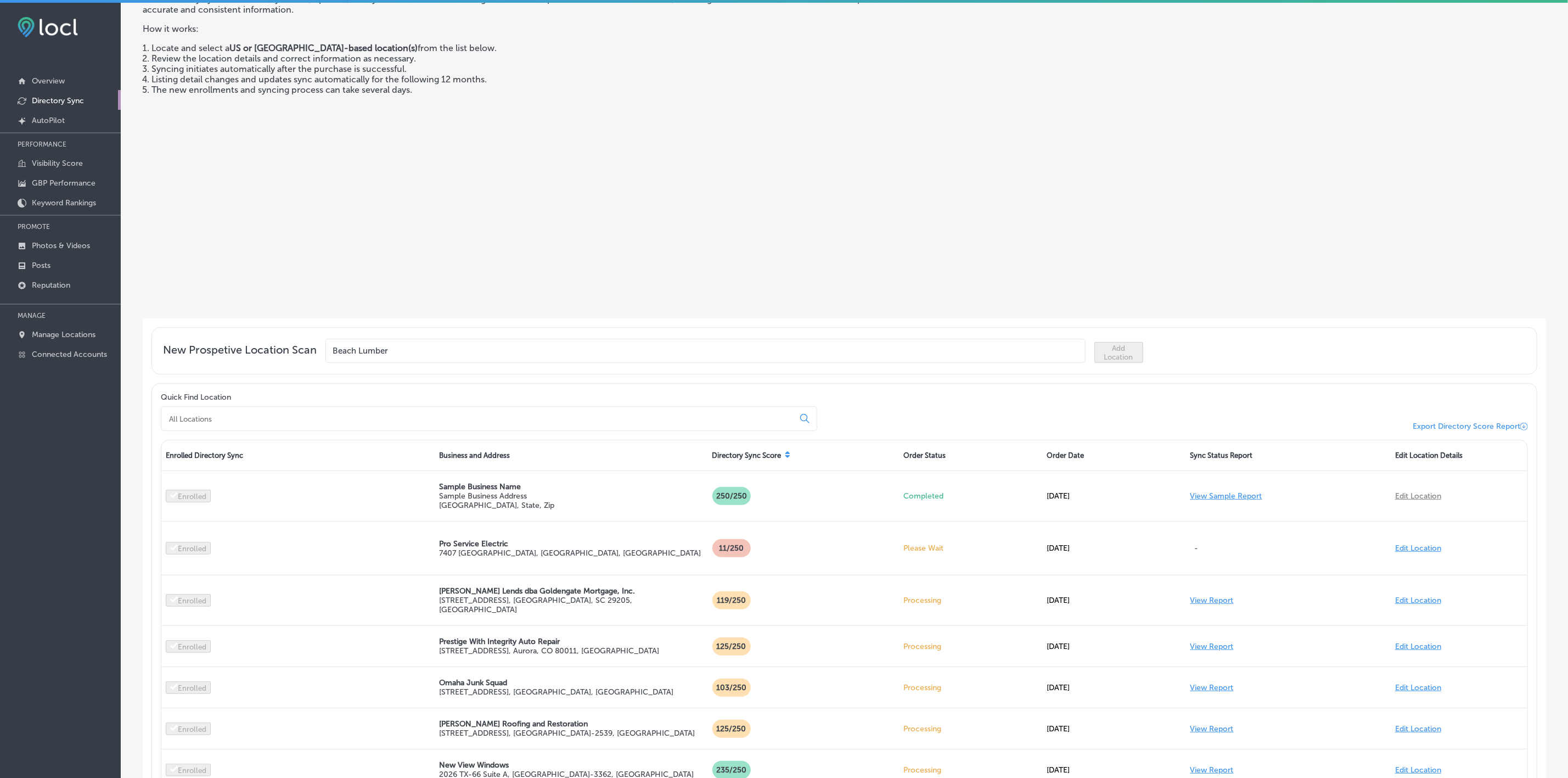
click at [422, 349] on input "Beach Lumber" at bounding box center [705, 351] width 760 height 24
click at [401, 414] on input at bounding box center [479, 419] width 624 height 10
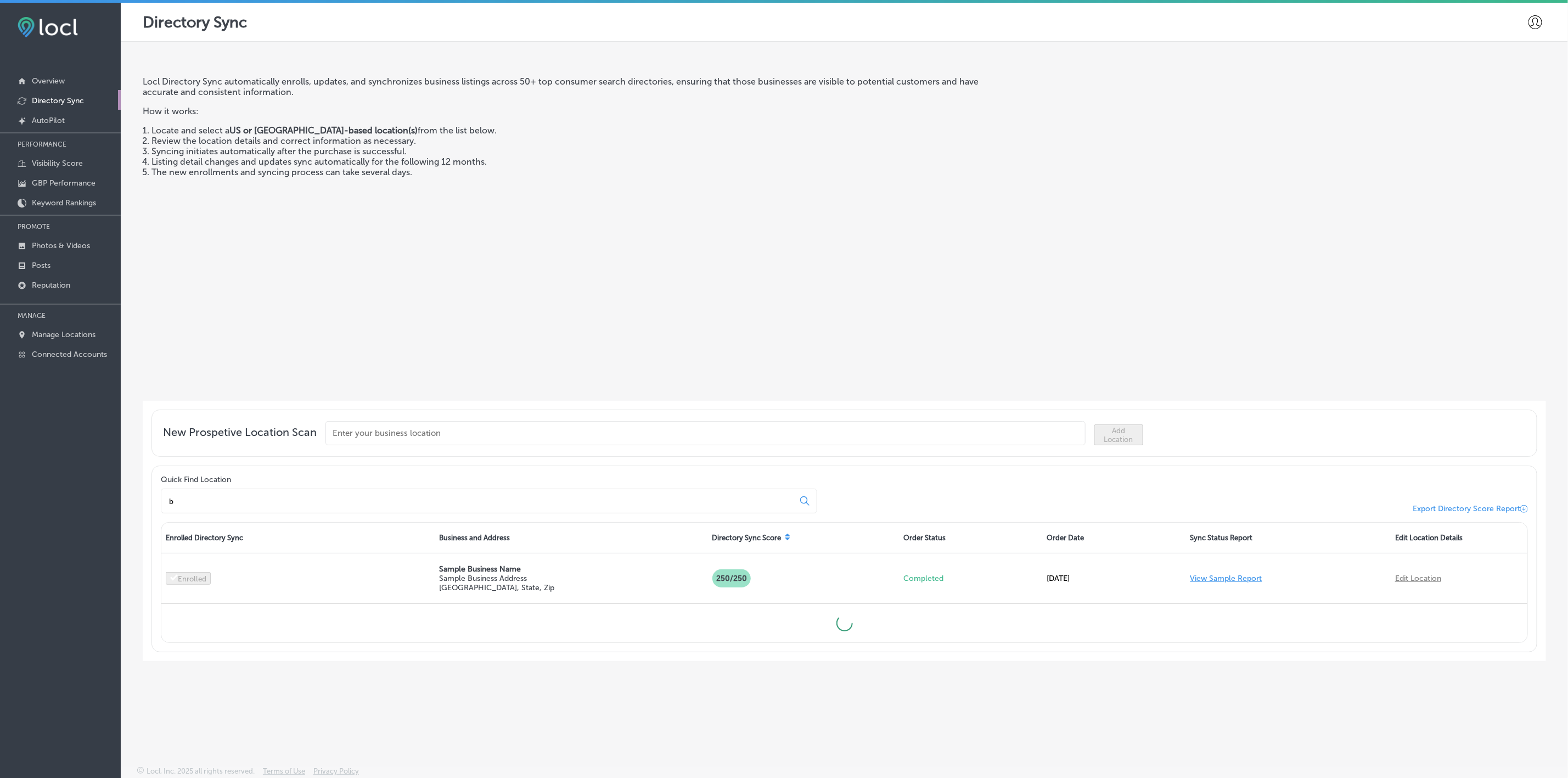
scroll to position [0, 0]
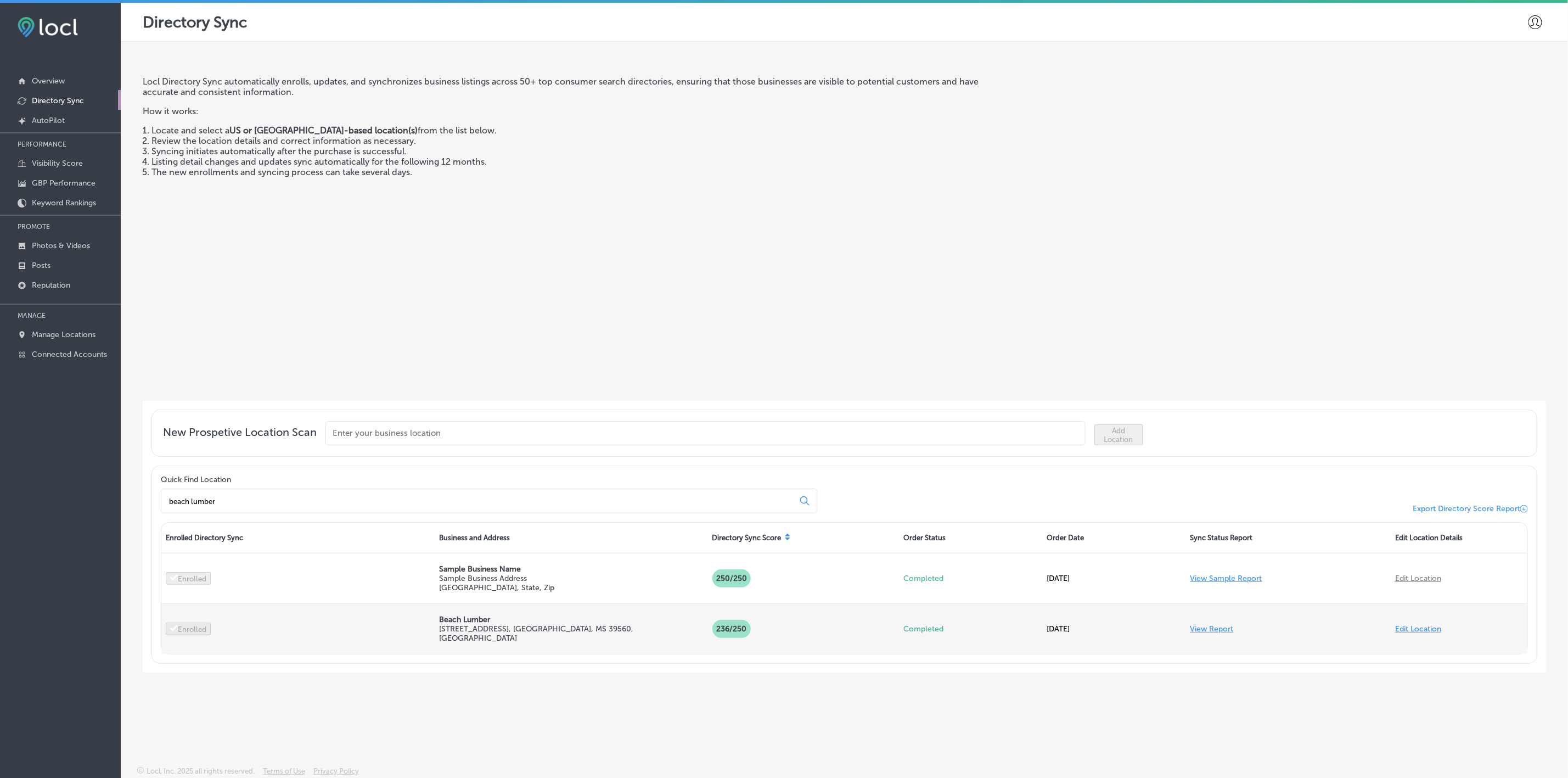
type input "beach lumber"
click at [1220, 627] on link "View Report" at bounding box center [1212, 628] width 44 height 9
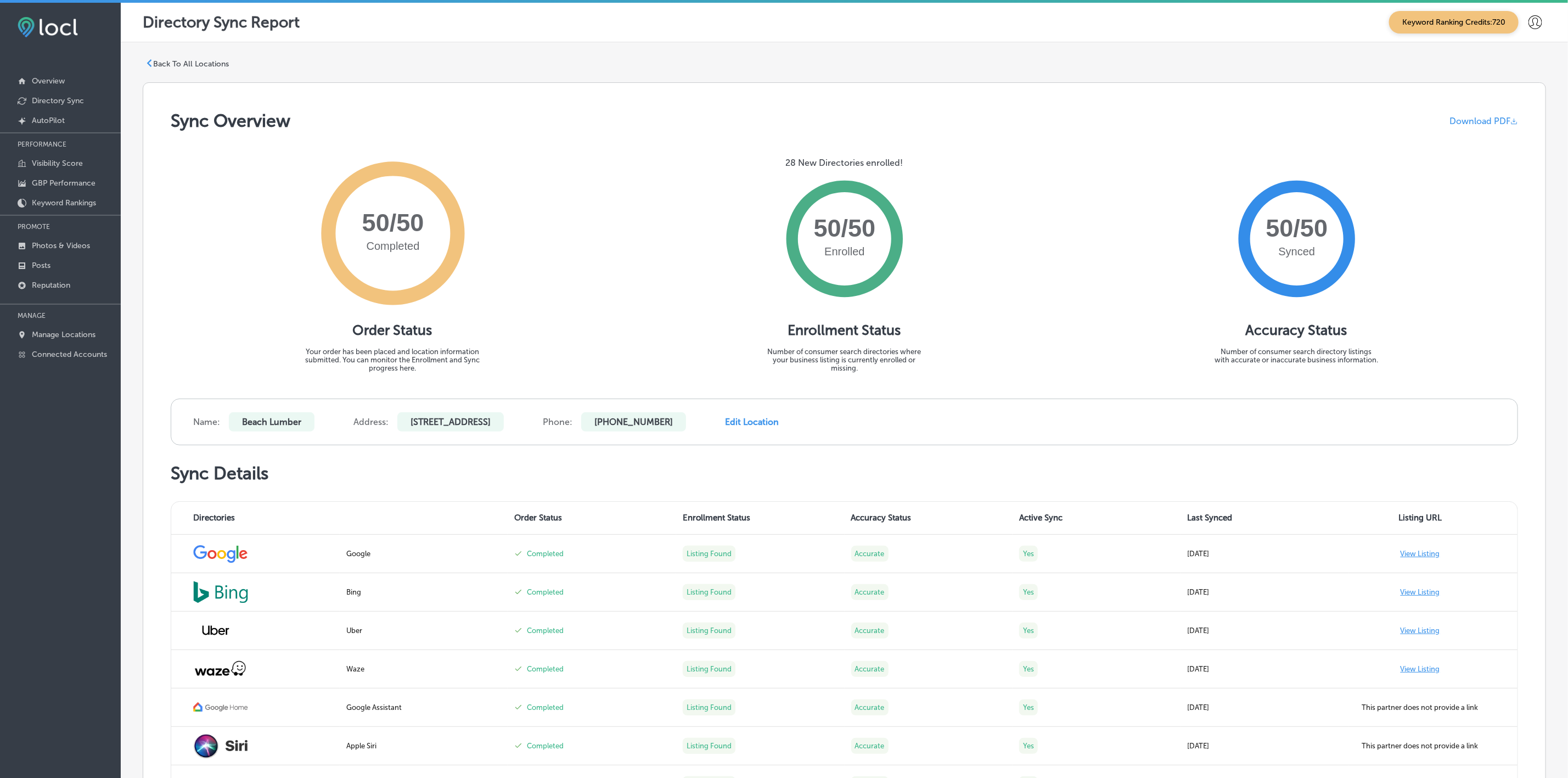
click at [170, 63] on p "Back To All Locations" at bounding box center [191, 64] width 76 height 9
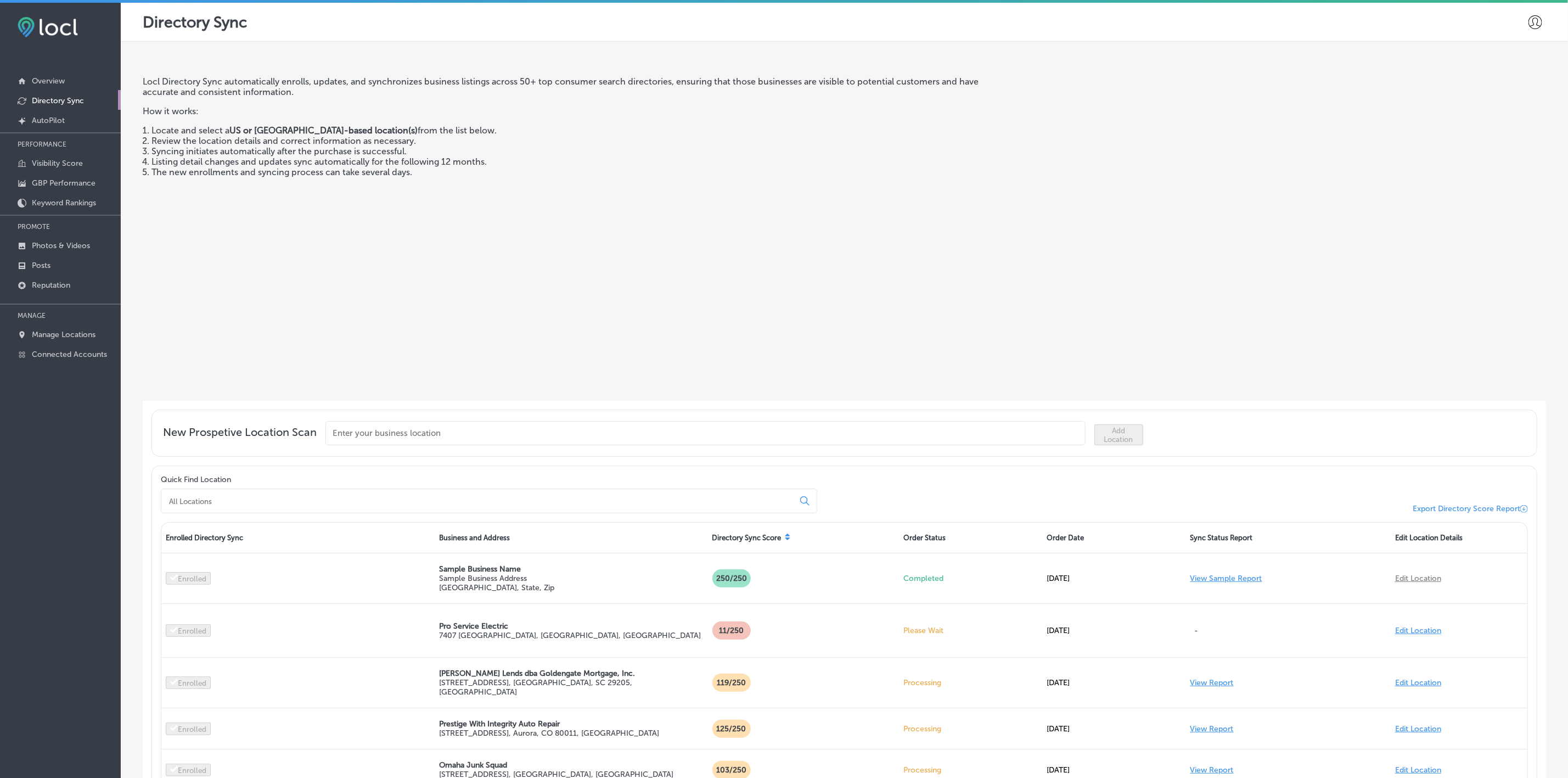
click at [393, 505] on div at bounding box center [489, 501] width 656 height 24
click at [391, 497] on input at bounding box center [479, 501] width 624 height 10
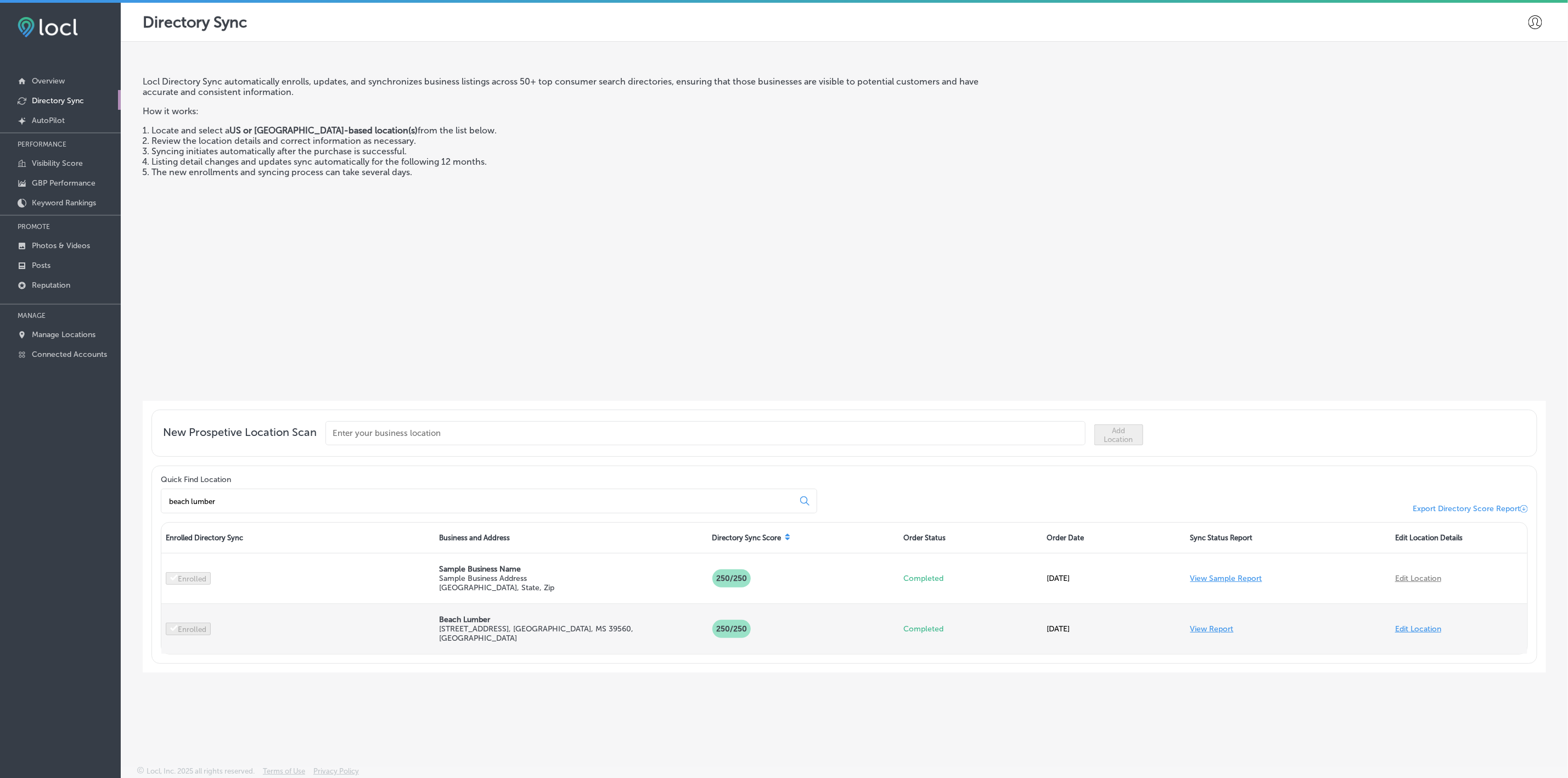
type input "beach lumber"
click at [1214, 631] on link "View Report" at bounding box center [1212, 628] width 44 height 9
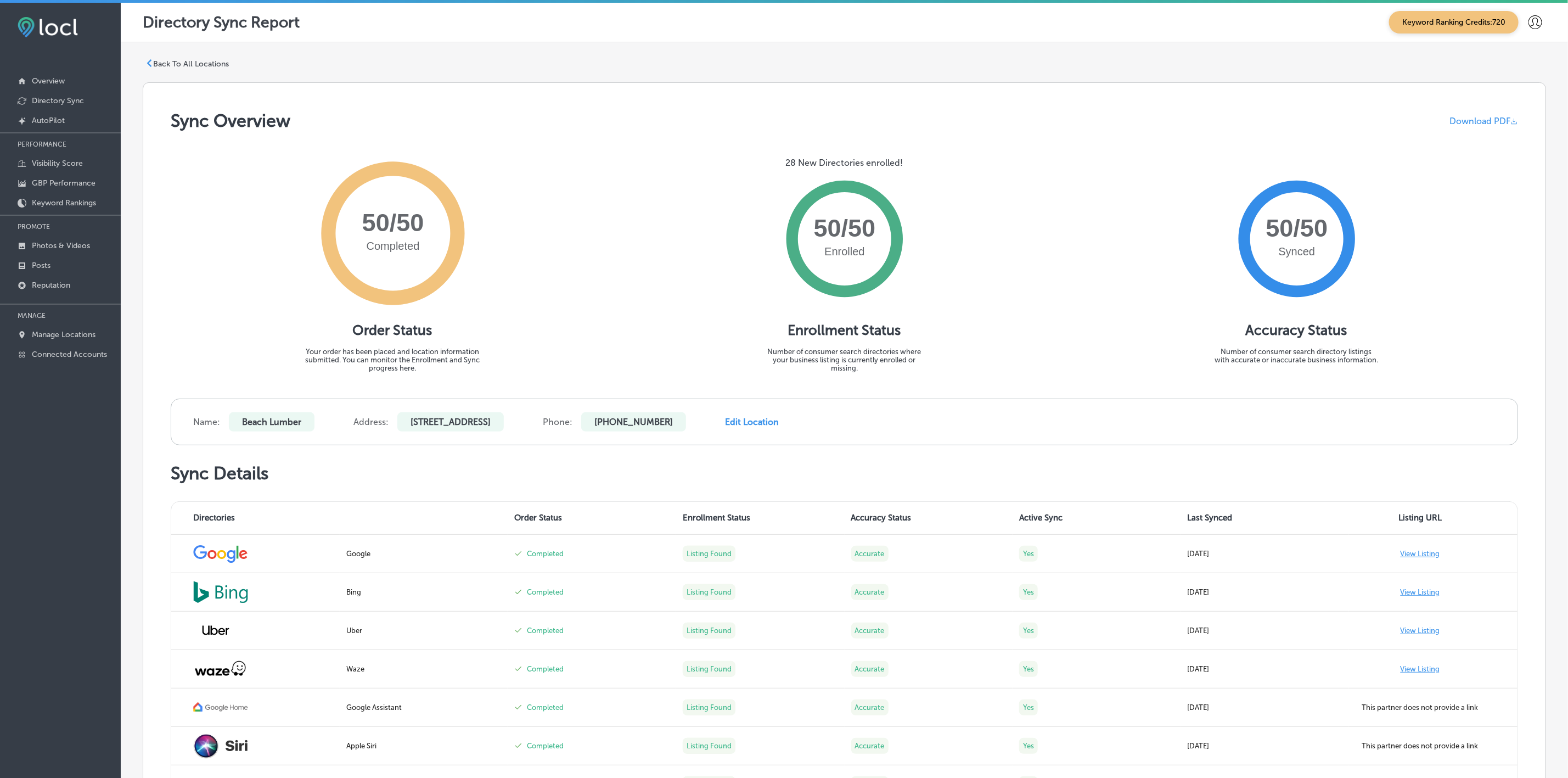
click at [150, 66] on div at bounding box center [149, 64] width 8 height 8
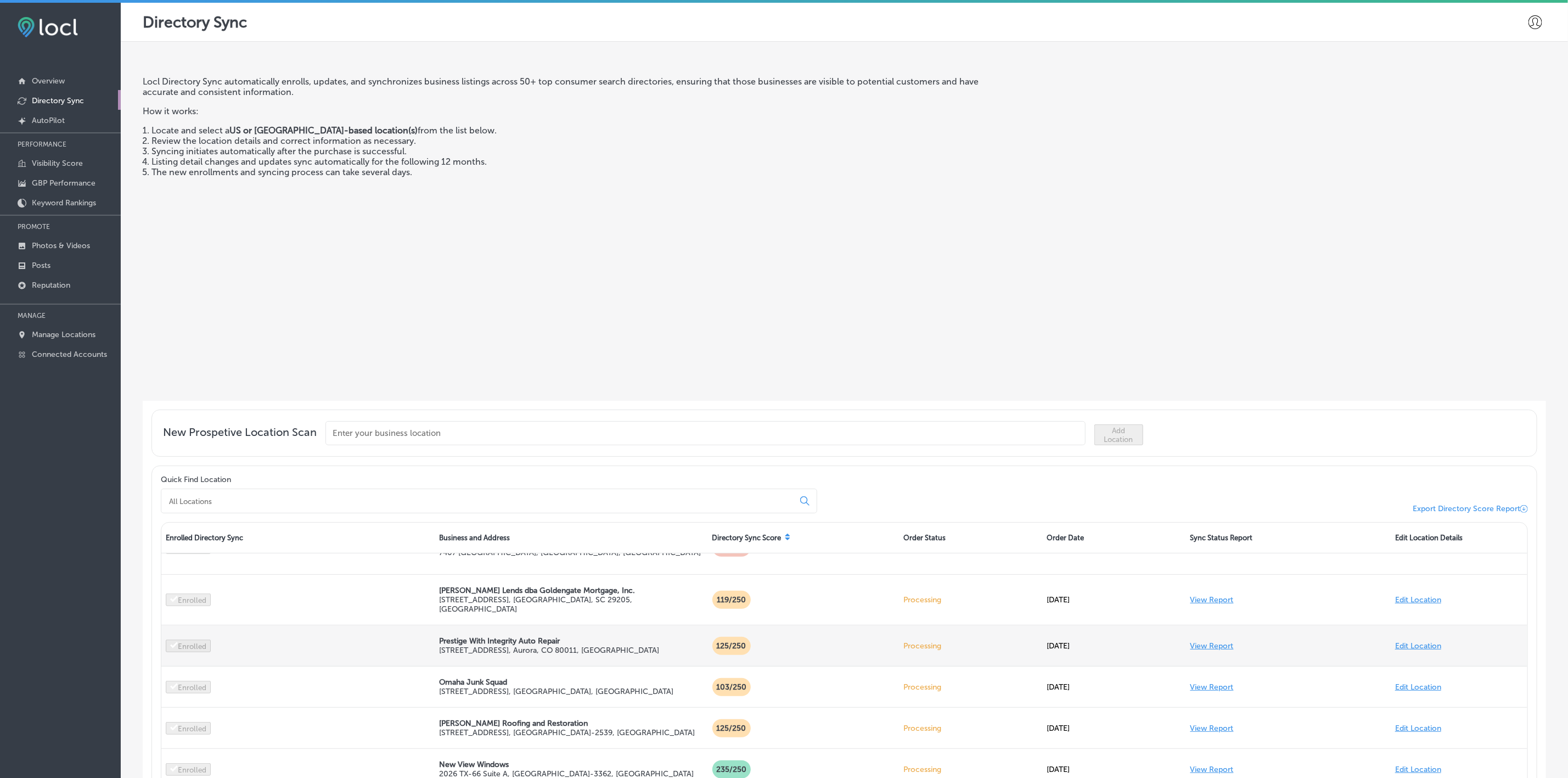
scroll to position [82, 0]
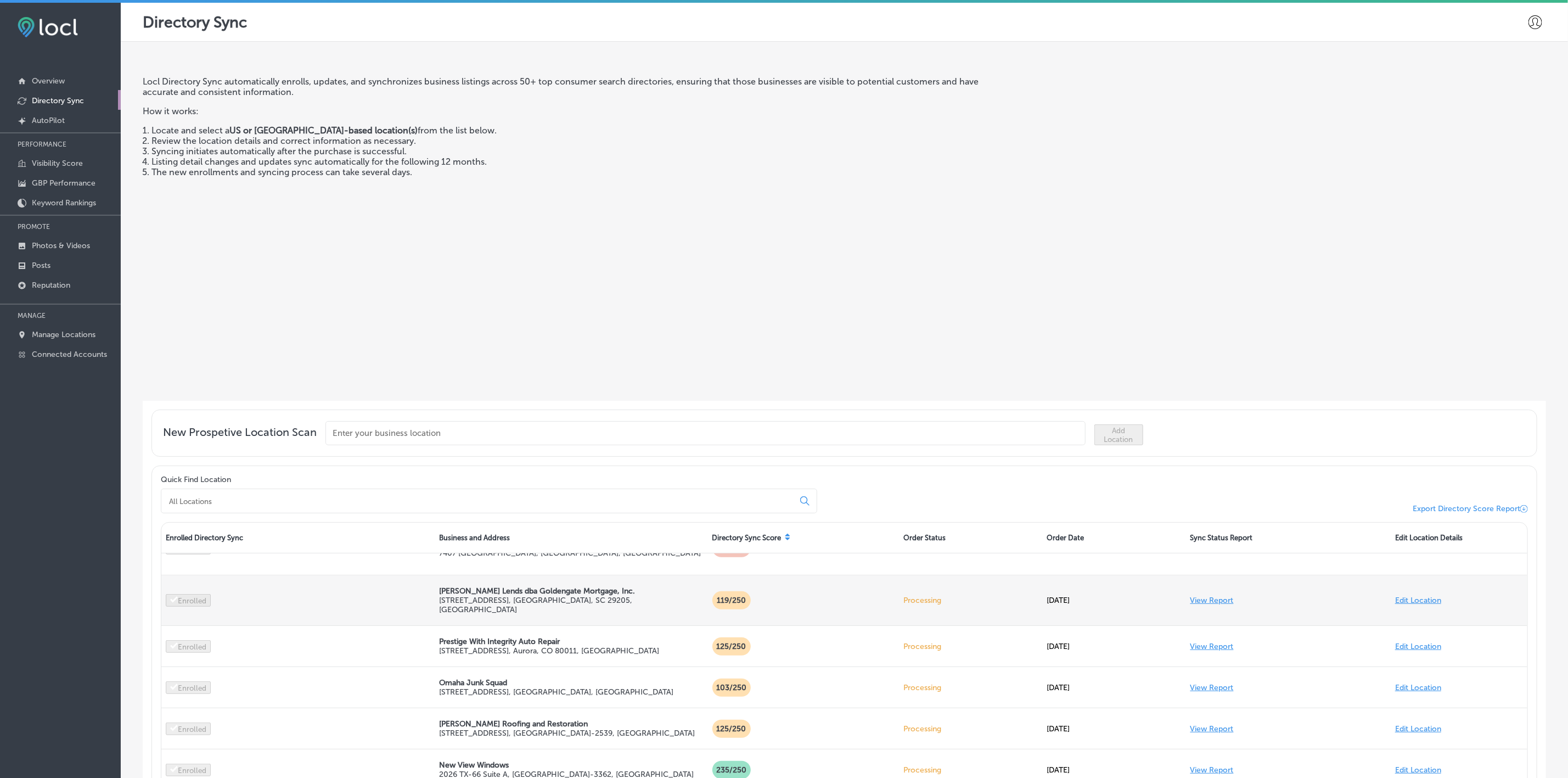
click at [1411, 601] on link "Edit Location" at bounding box center [1418, 600] width 46 height 9
select select "US"
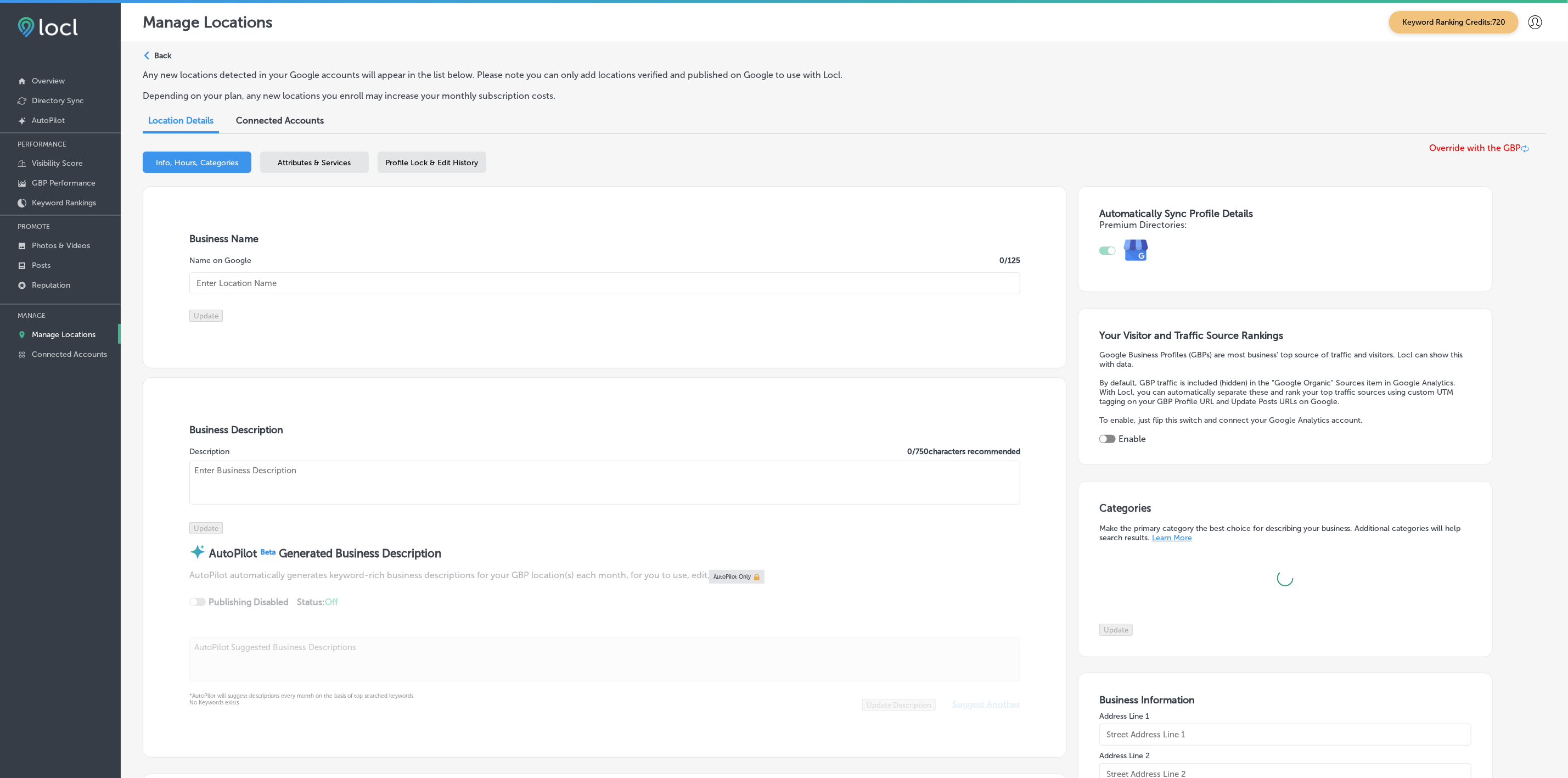
type input "[PERSON_NAME] Lends dba Goldengate Mortgage, Inc."
type input "[STREET_ADDRESS]"
type input "Columbia"
type input "29205"
type input "US"
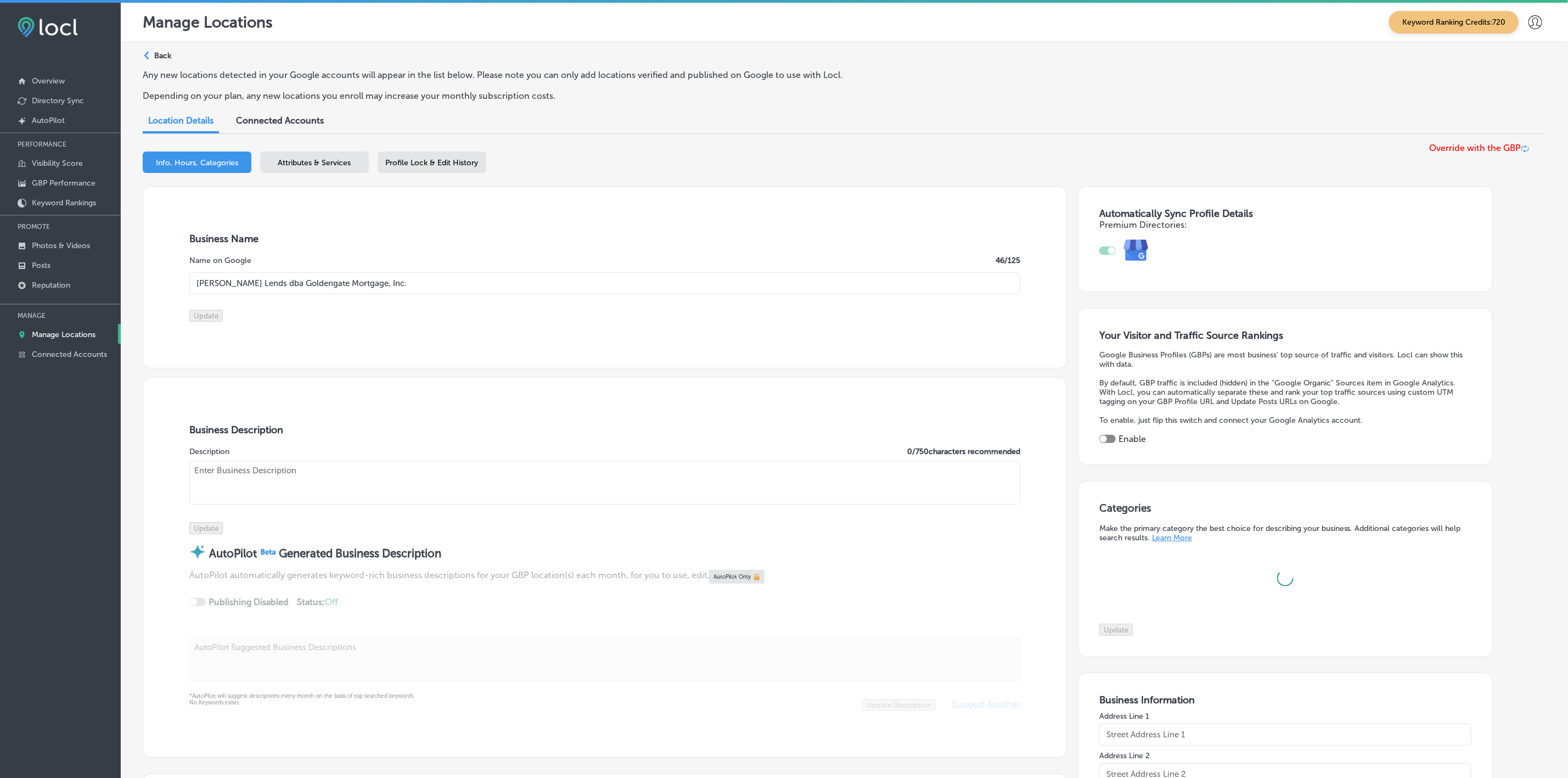
type input "[URL][DOMAIN_NAME]"
type textarea "[PERSON_NAME] dba Goldengate Mortgage, Inc. is a locally owned mortgage broker …"
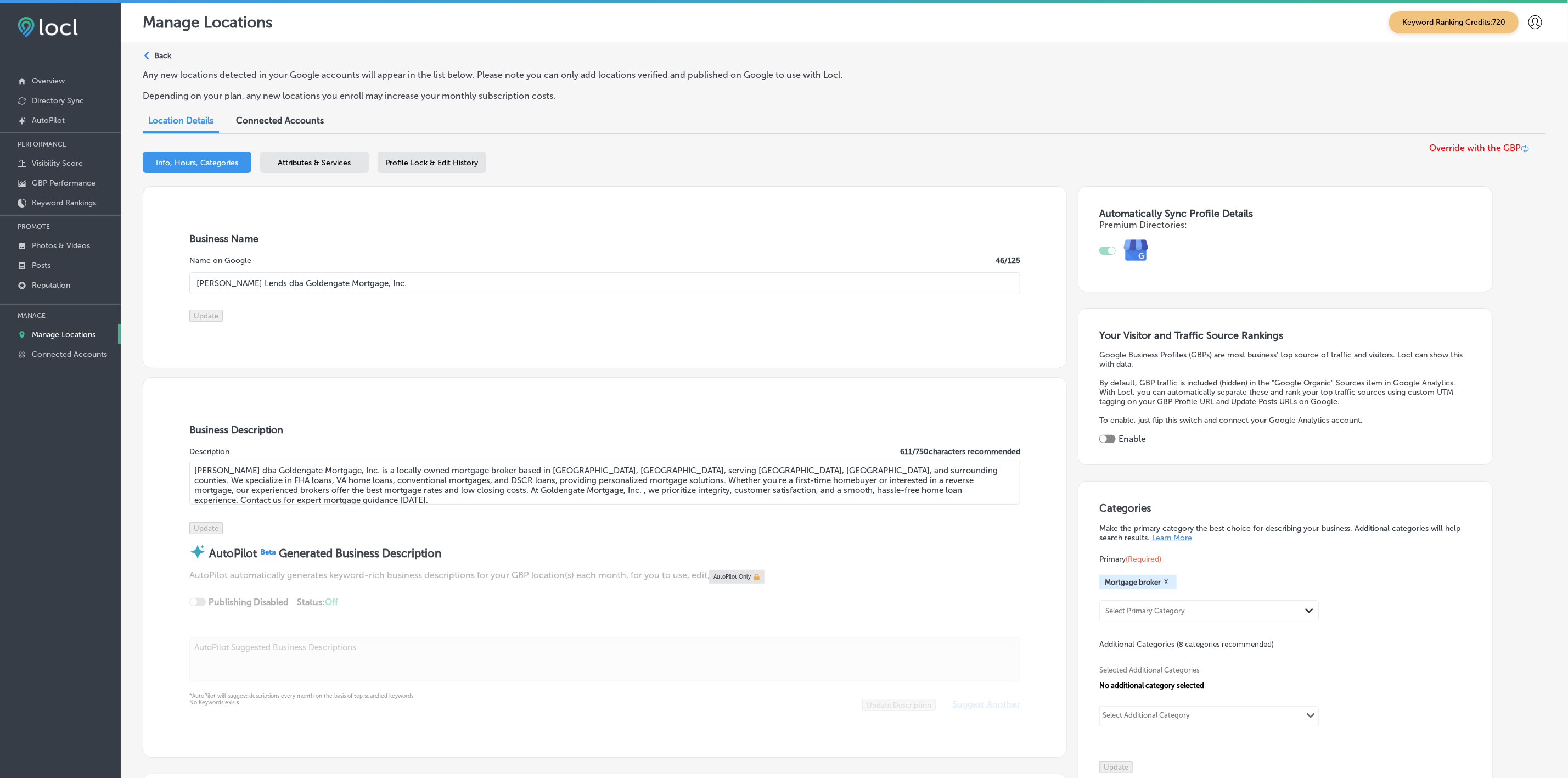
click at [149, 53] on div "Path Created with Sketch." at bounding box center [147, 56] width 9 height 9
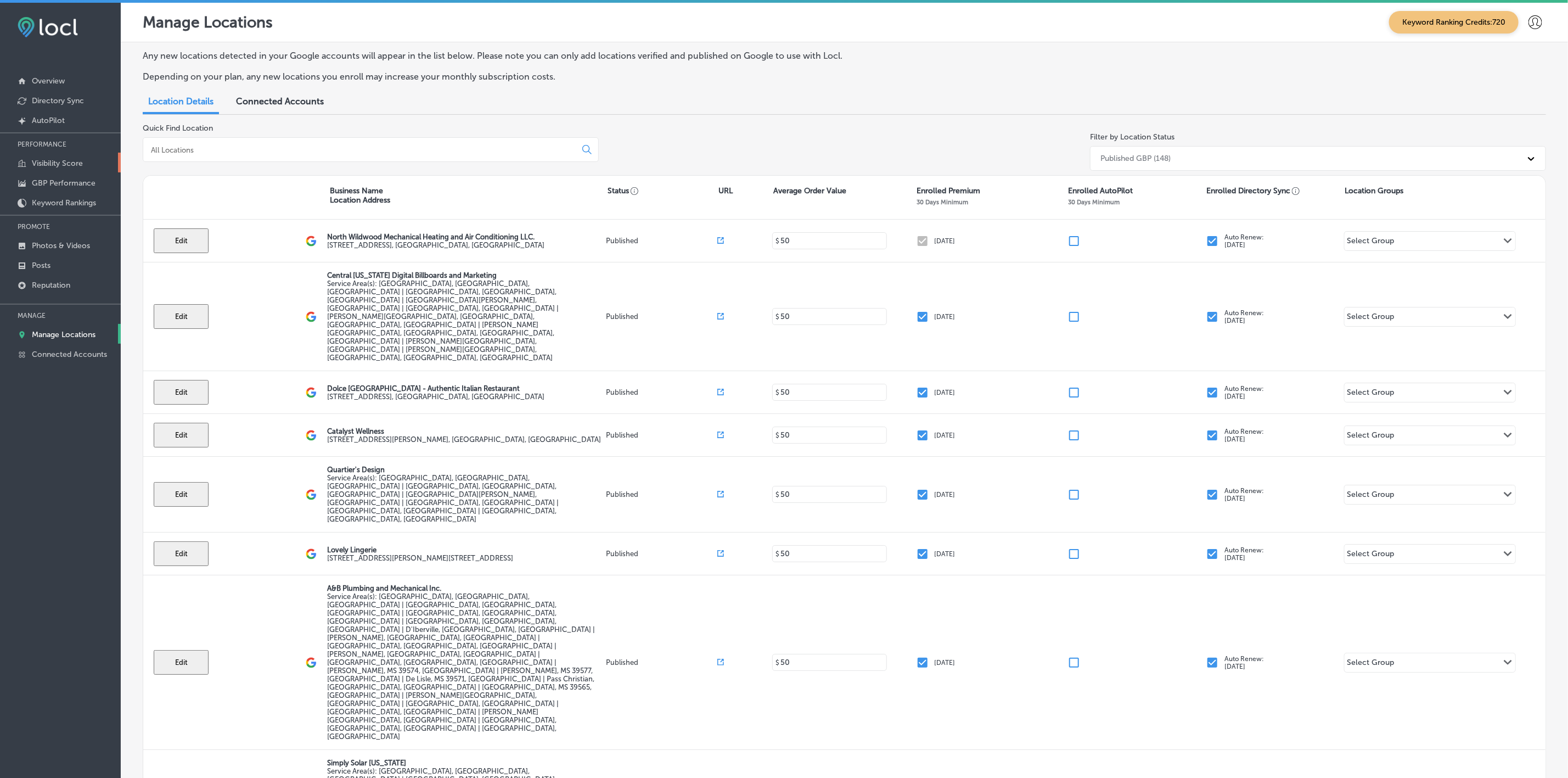
click at [52, 159] on p "Visibility Score" at bounding box center [57, 163] width 51 height 9
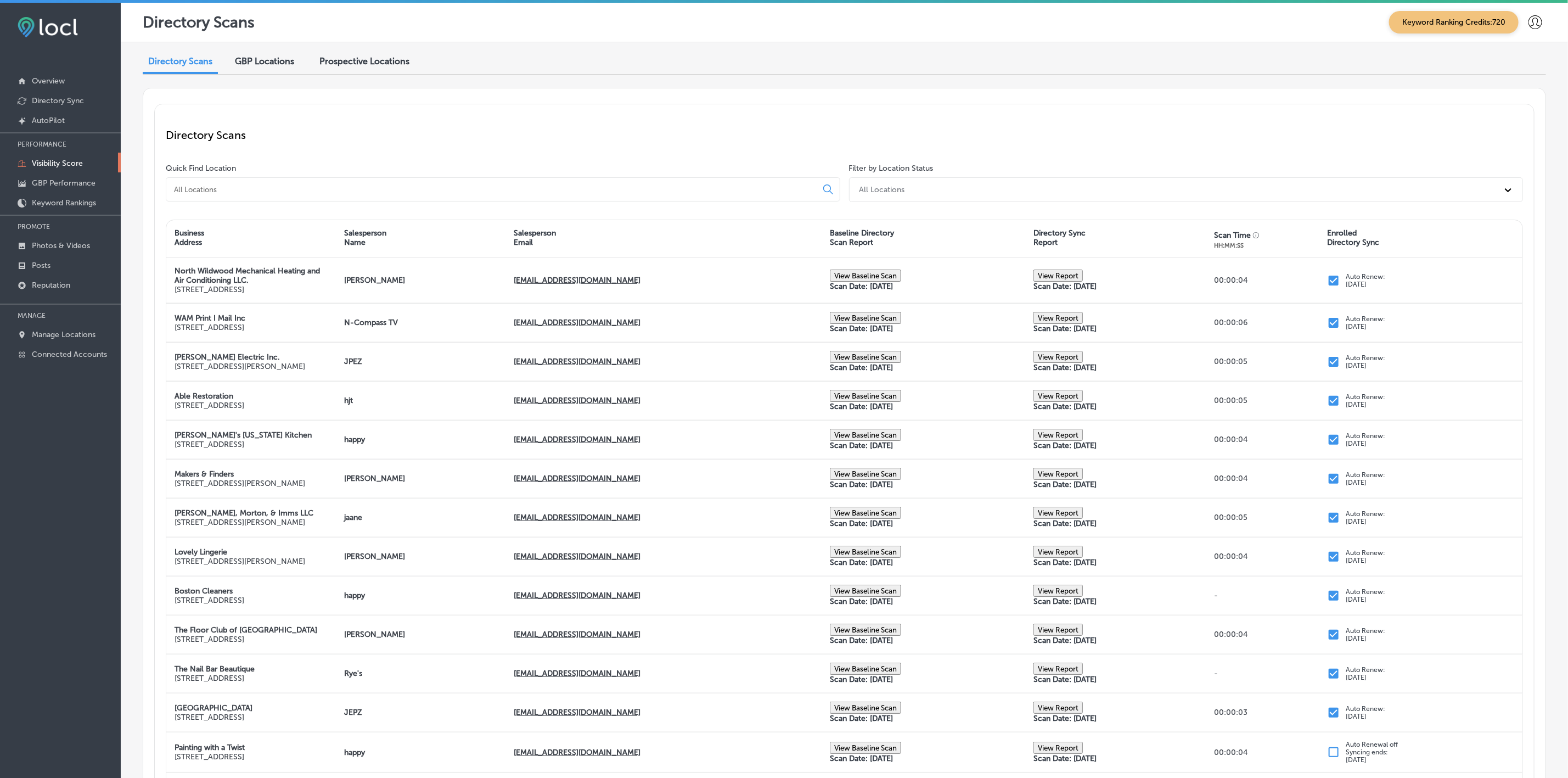
click at [261, 172] on div "Quick Find Location" at bounding box center [505, 185] width 679 height 43
click at [263, 185] on input at bounding box center [493, 189] width 641 height 10
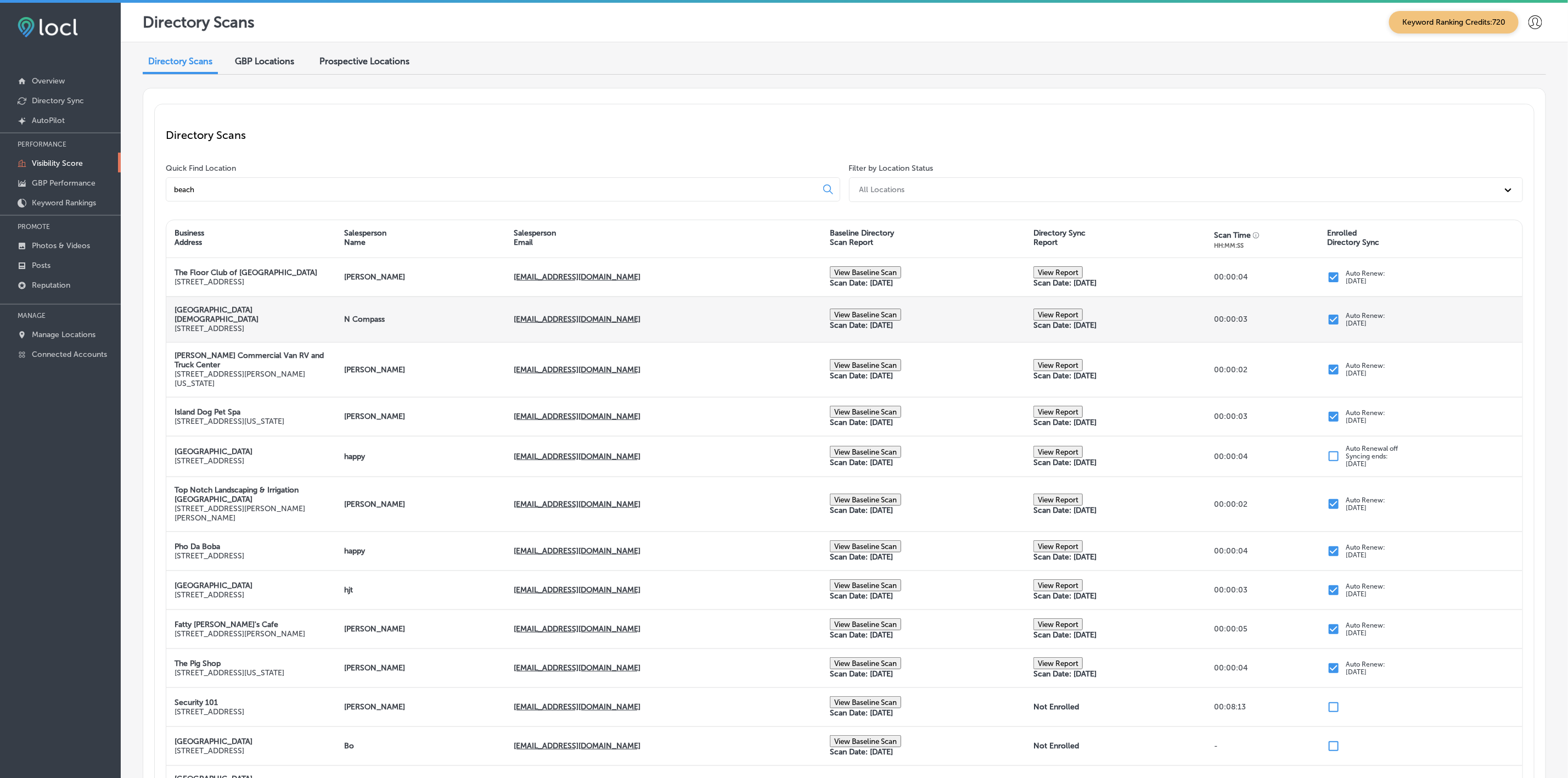
type input "beach"
click at [1059, 321] on button "View Report" at bounding box center [1057, 314] width 50 height 12
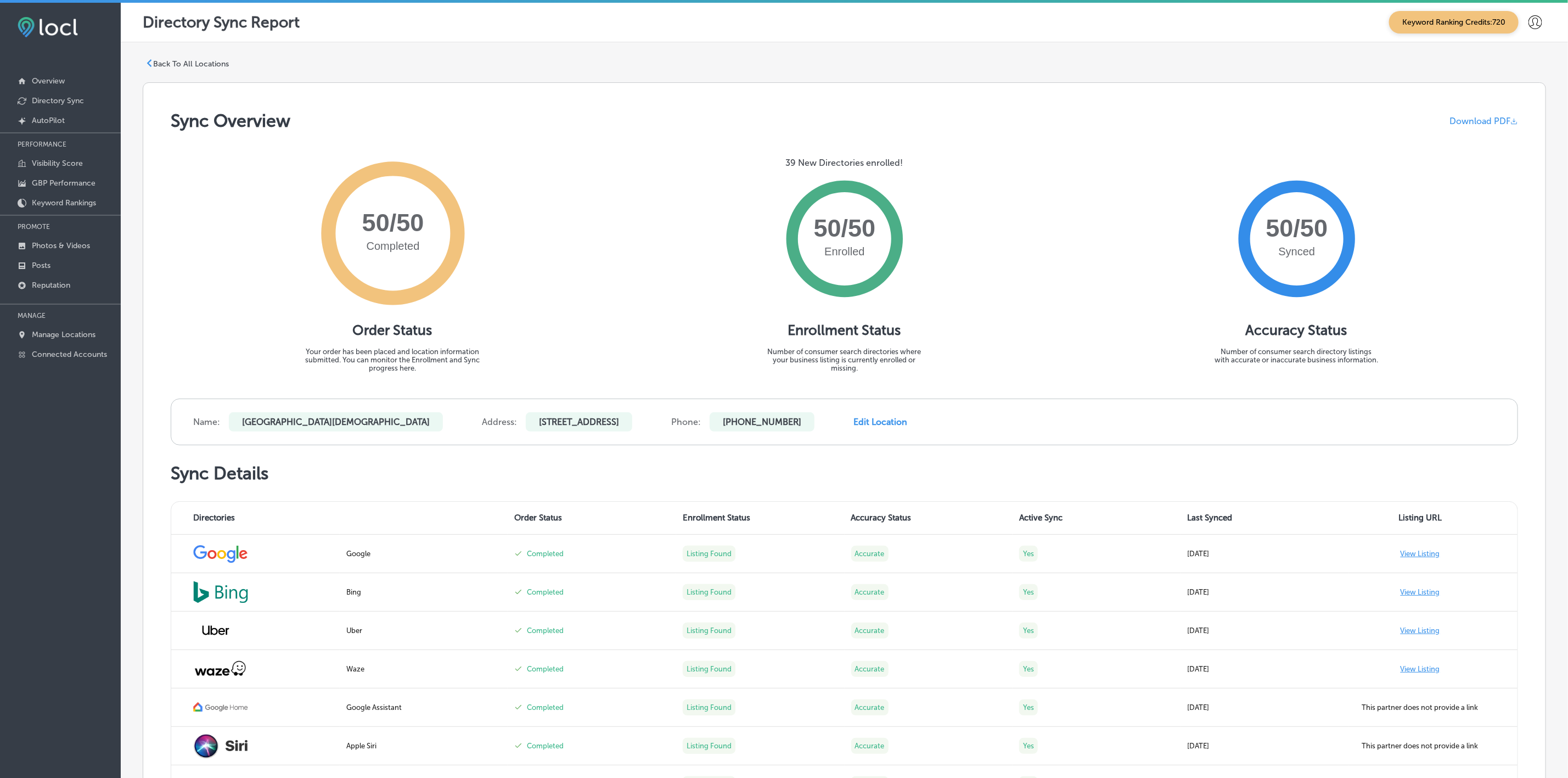
click at [148, 63] on polygon at bounding box center [149, 64] width 5 height 8
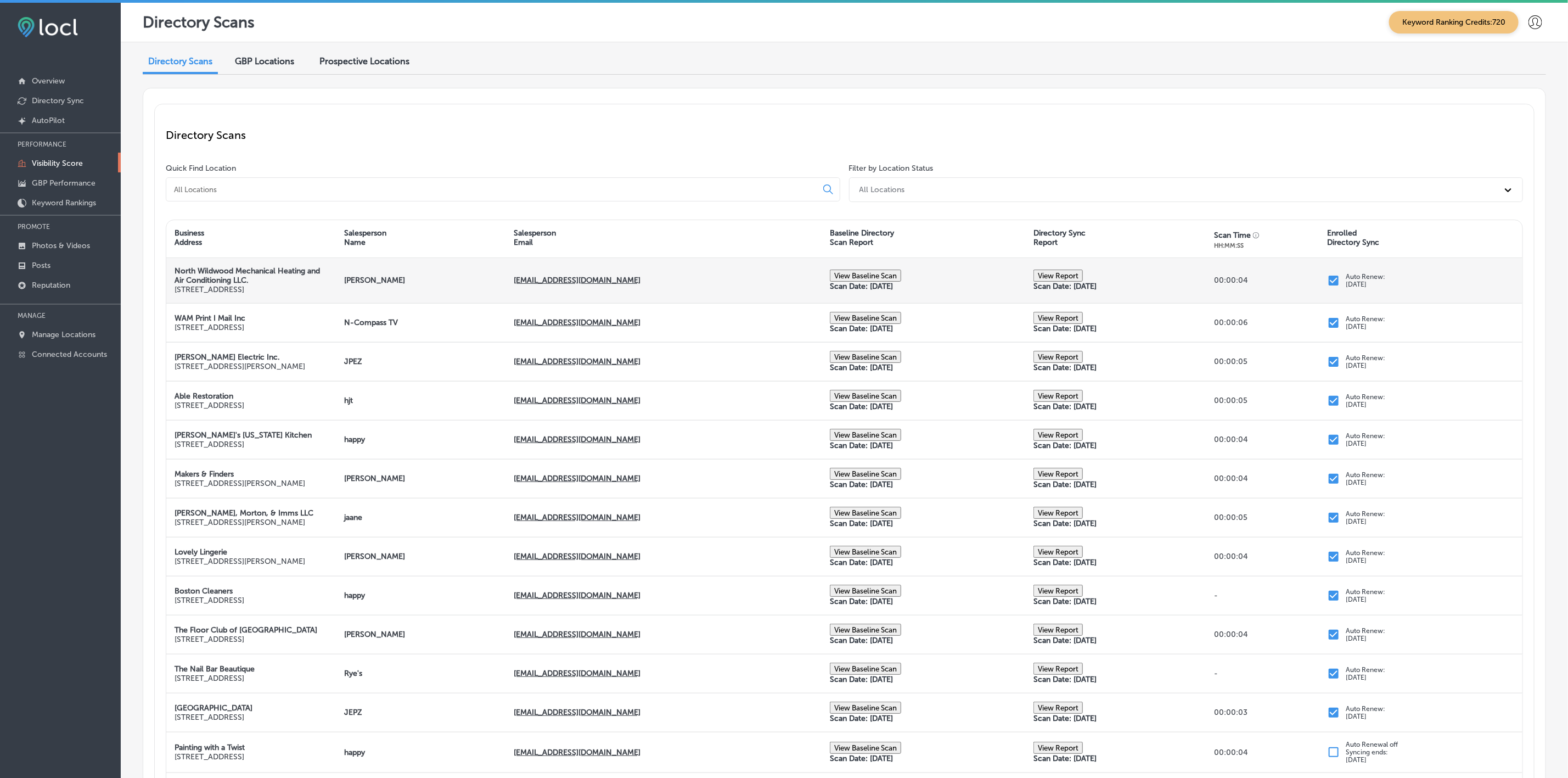
click at [881, 274] on button "View Baseline Scan" at bounding box center [866, 275] width 71 height 12
click at [73, 97] on p "Directory Sync" at bounding box center [58, 101] width 52 height 9
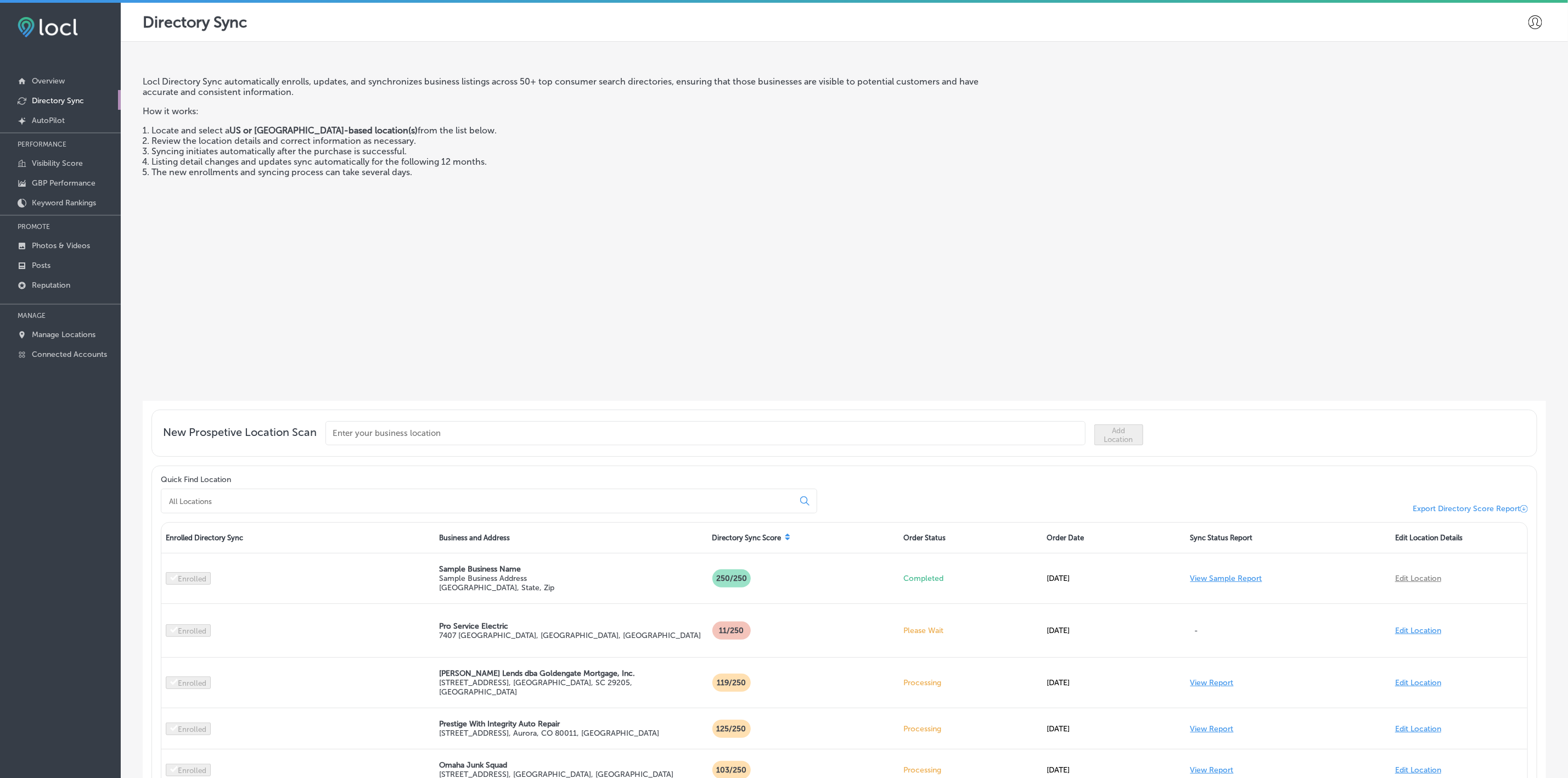
click at [427, 496] on input at bounding box center [479, 501] width 624 height 10
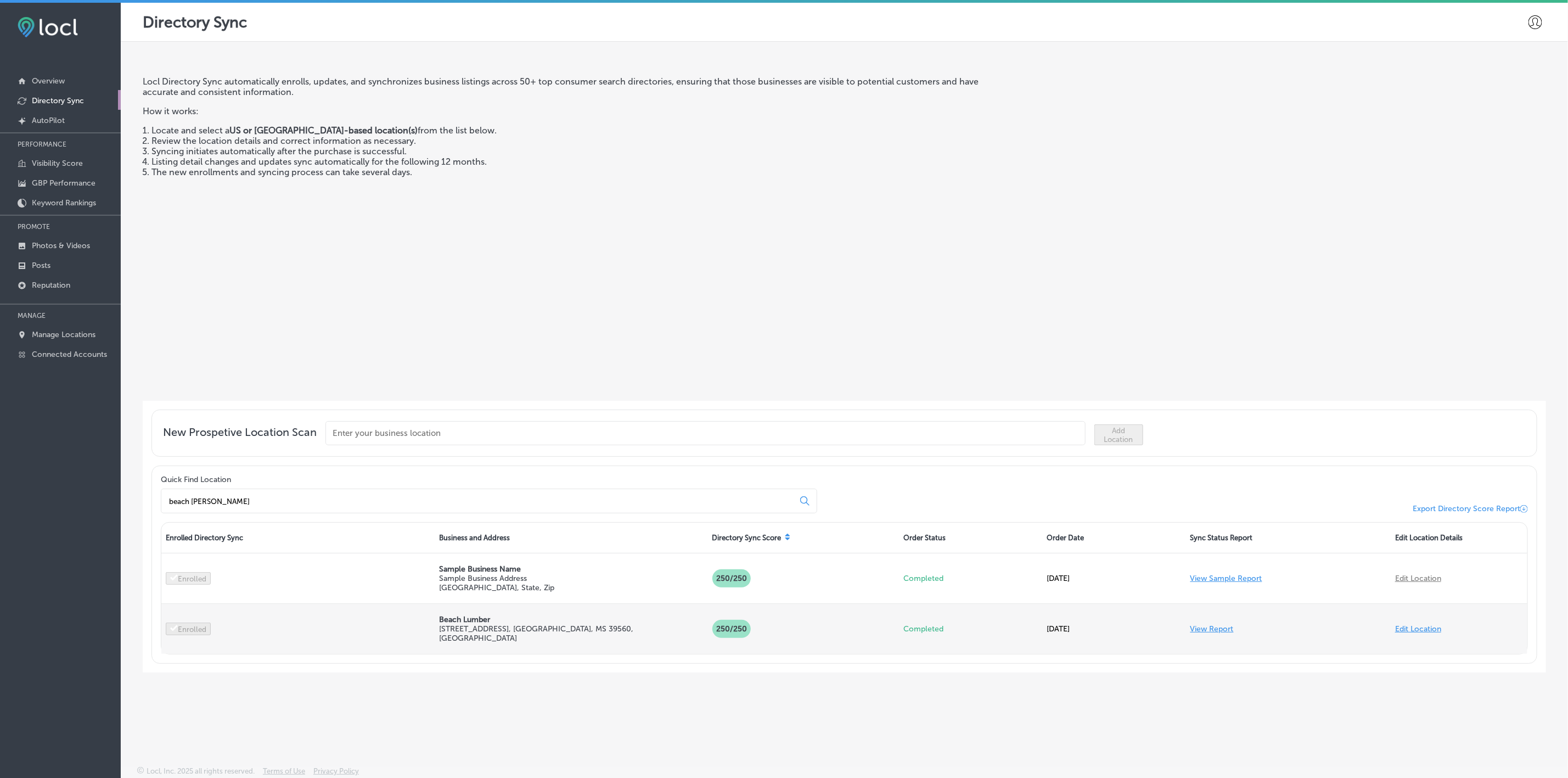
type input "beach [PERSON_NAME]"
click at [1201, 627] on link "View Report" at bounding box center [1212, 628] width 44 height 9
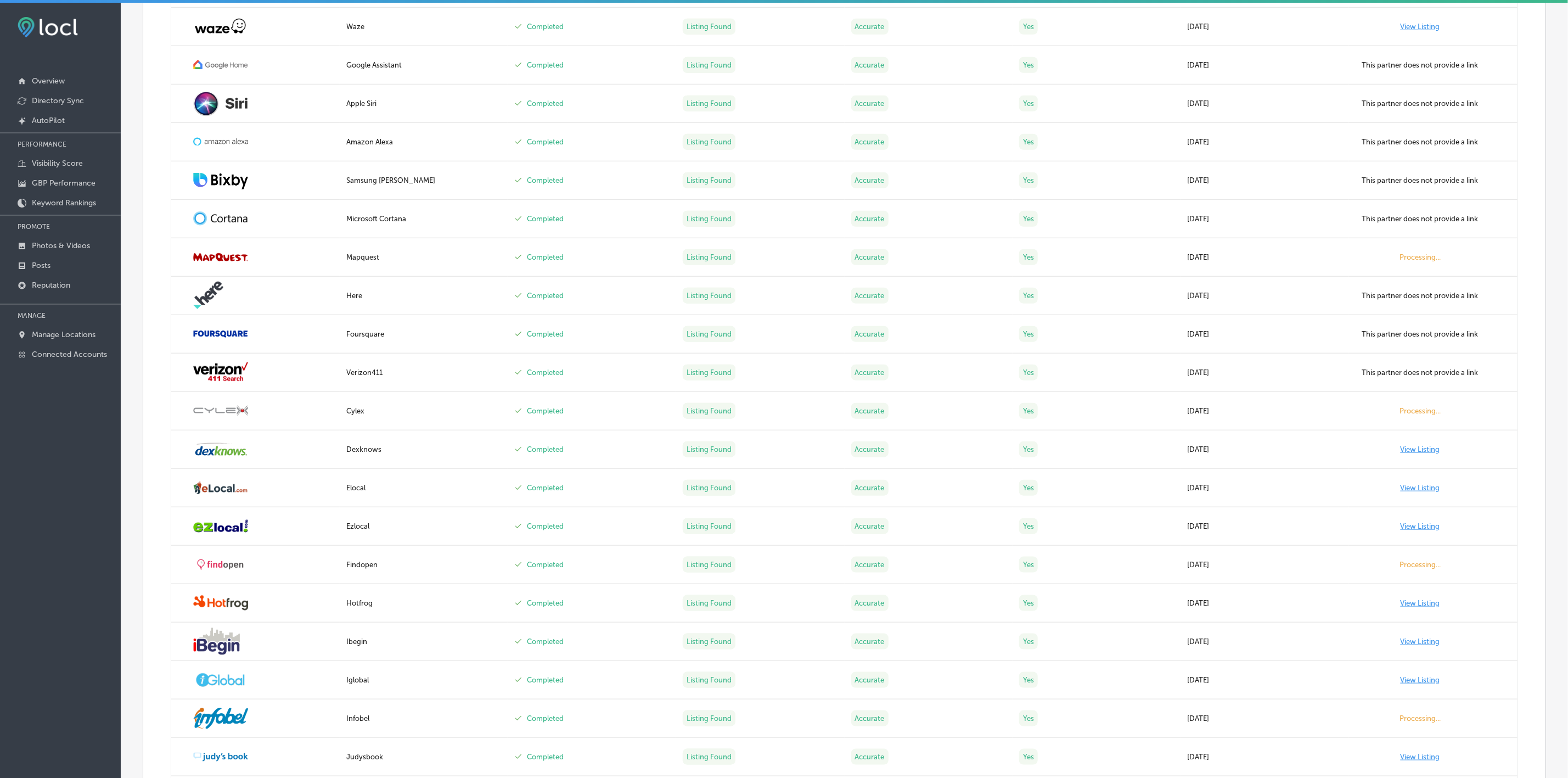
scroll to position [494, 0]
